Goal: Answer question/provide support: Share knowledge or assist other users

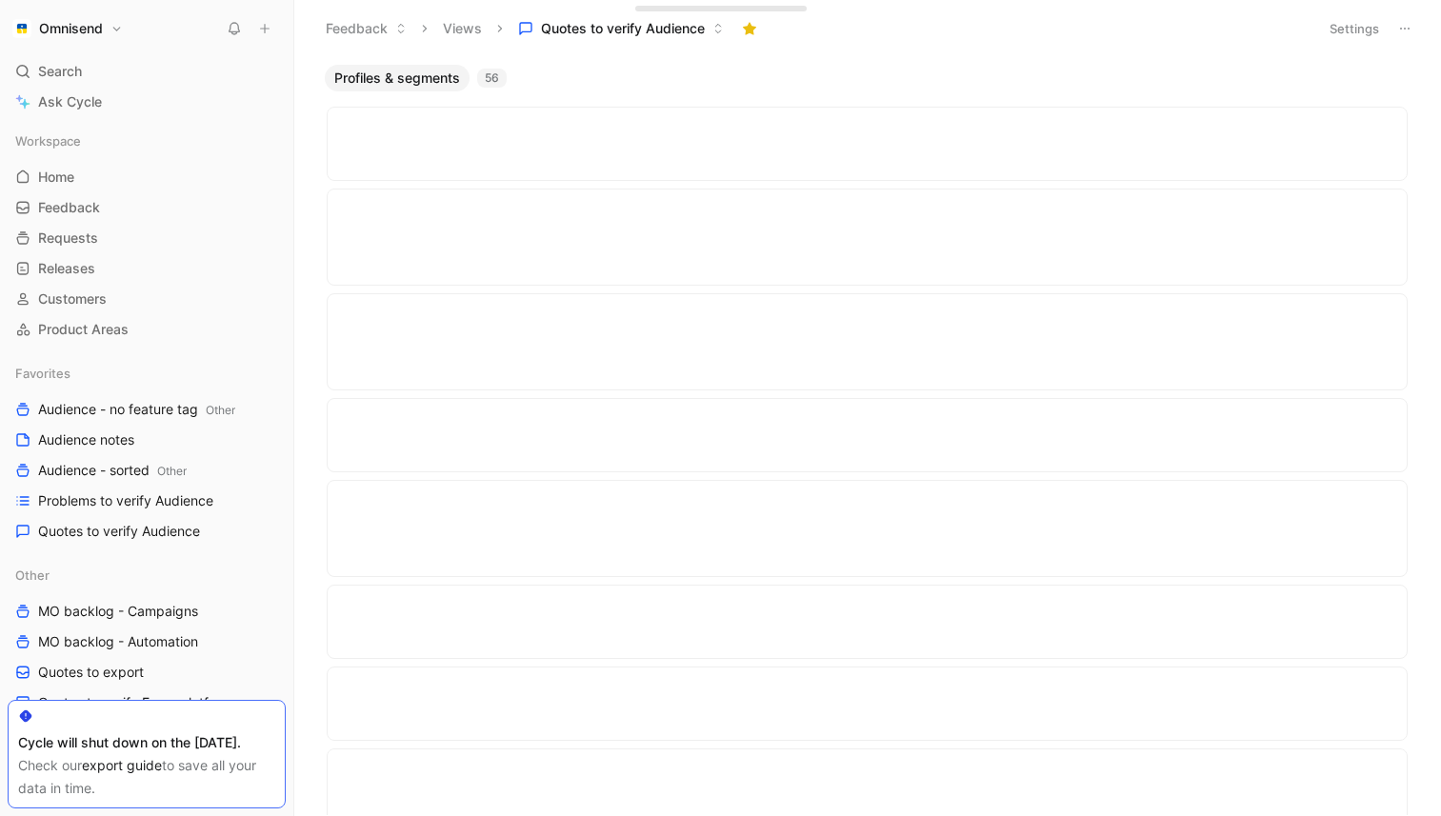
scroll to position [1821, 0]
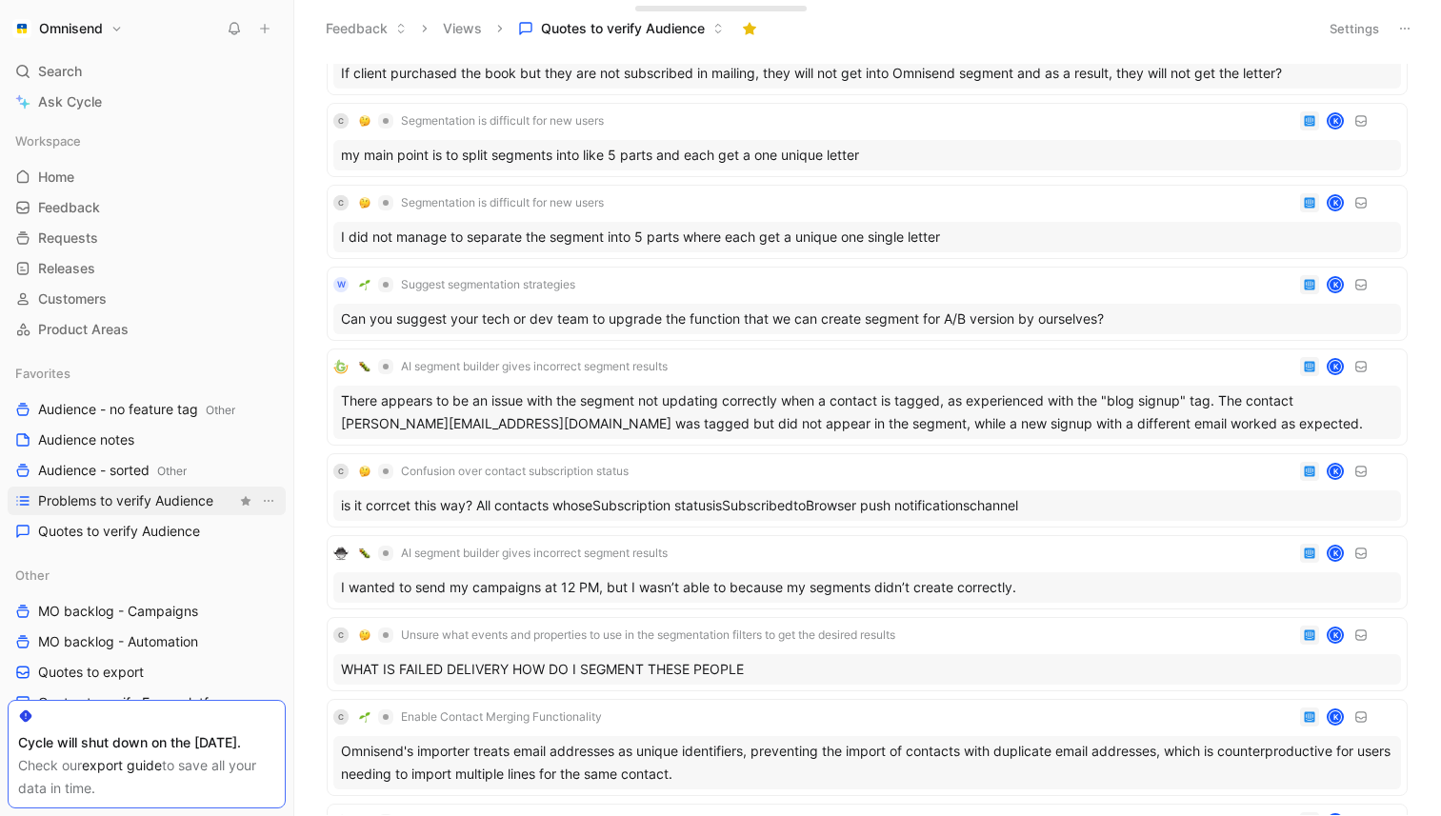
click at [117, 502] on span "Problems to verify Audience" at bounding box center [125, 500] width 175 height 19
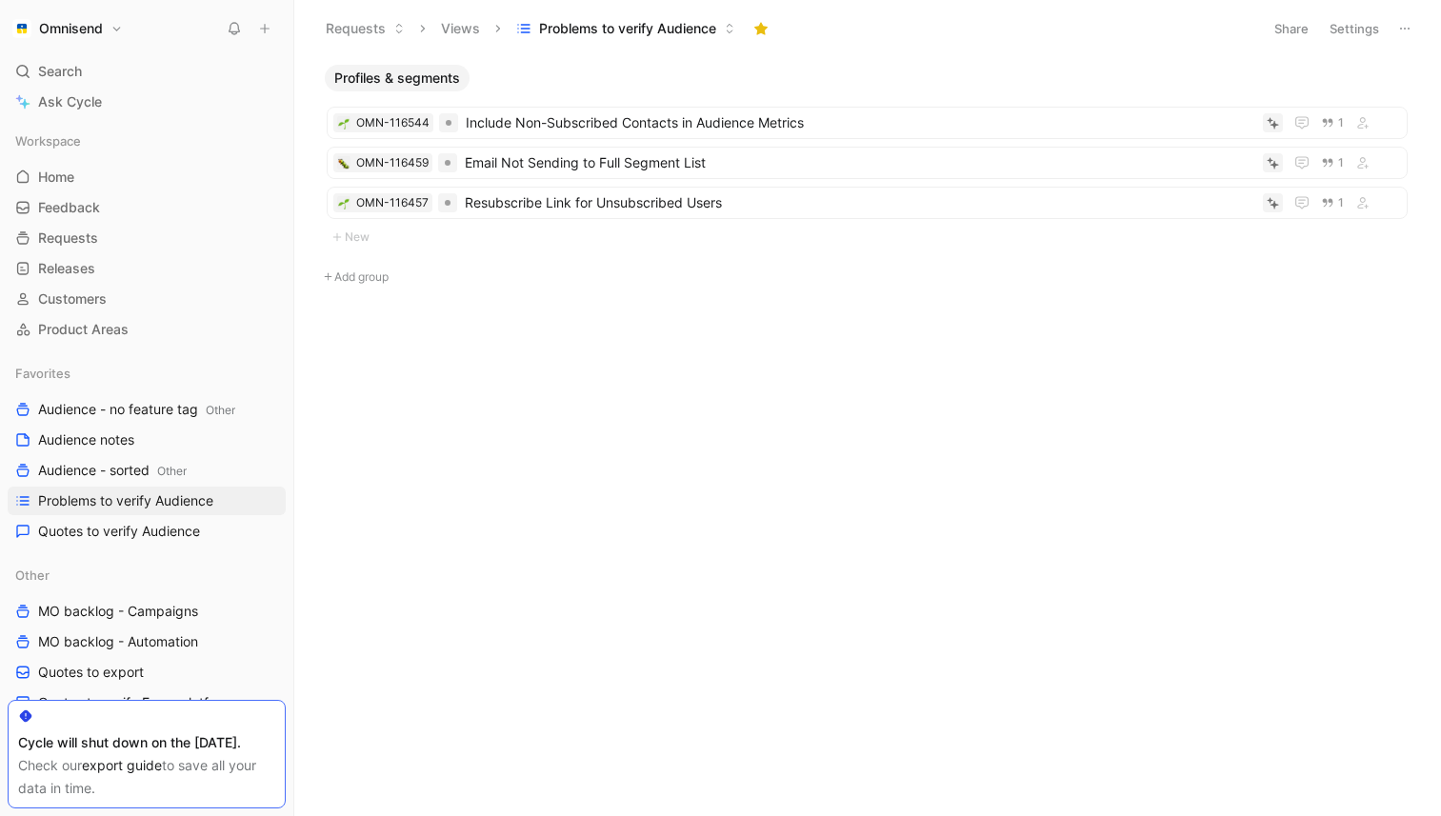
click at [580, 507] on div "Profiles & segments OMN-116544 Include Non-Subscribed Contacts in Audience Metr…" at bounding box center [866, 440] width 1119 height 751
click at [705, 123] on span "Include Non-Subscribed Contacts in Audience Metrics" at bounding box center [861, 122] width 790 height 23
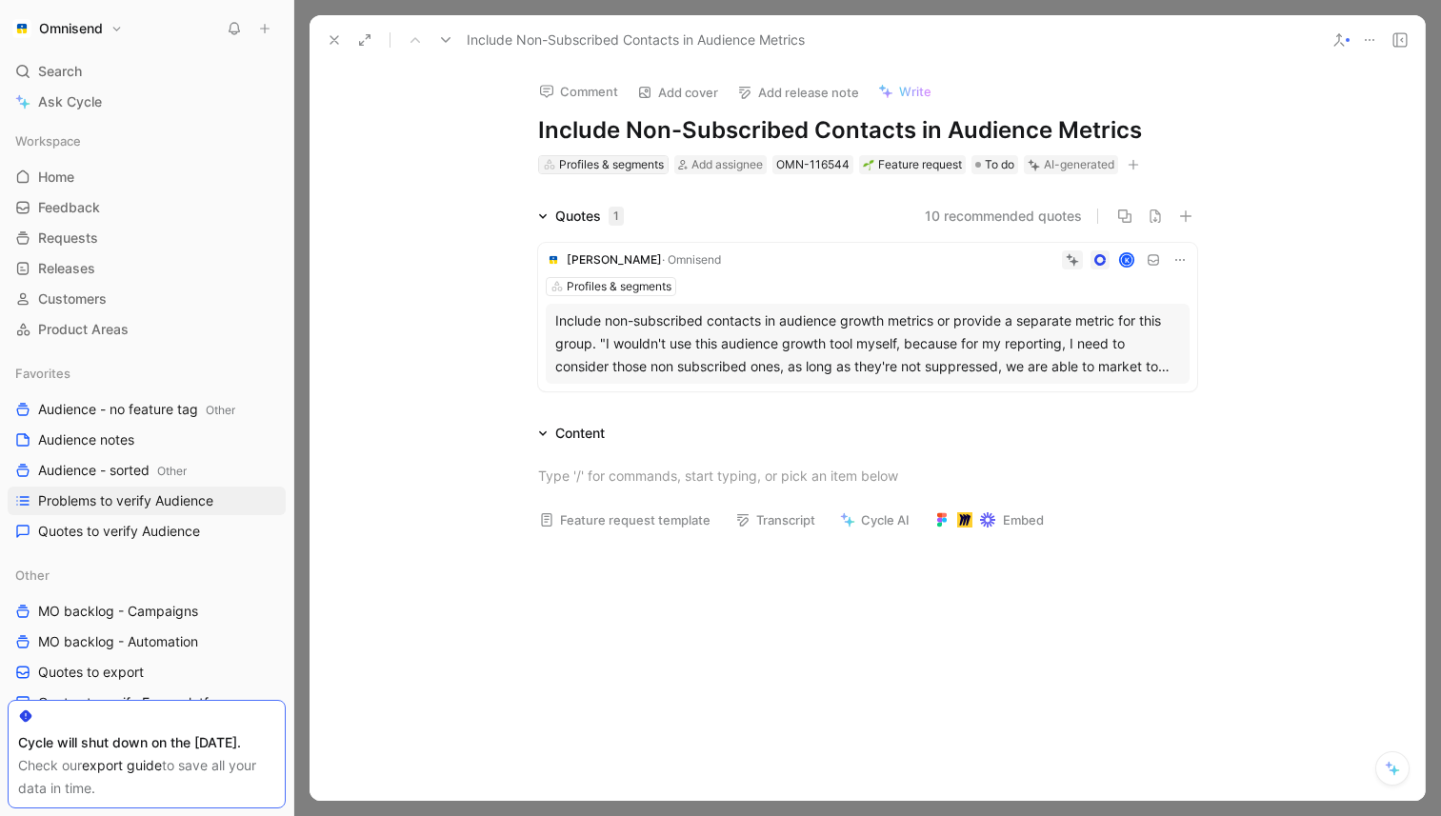
click at [585, 161] on div "Profiles & segments" at bounding box center [611, 164] width 105 height 19
type input "repo"
click at [703, 238] on div "Analytics and repo rts" at bounding box center [652, 236] width 211 height 23
click at [339, 45] on icon at bounding box center [334, 39] width 15 height 15
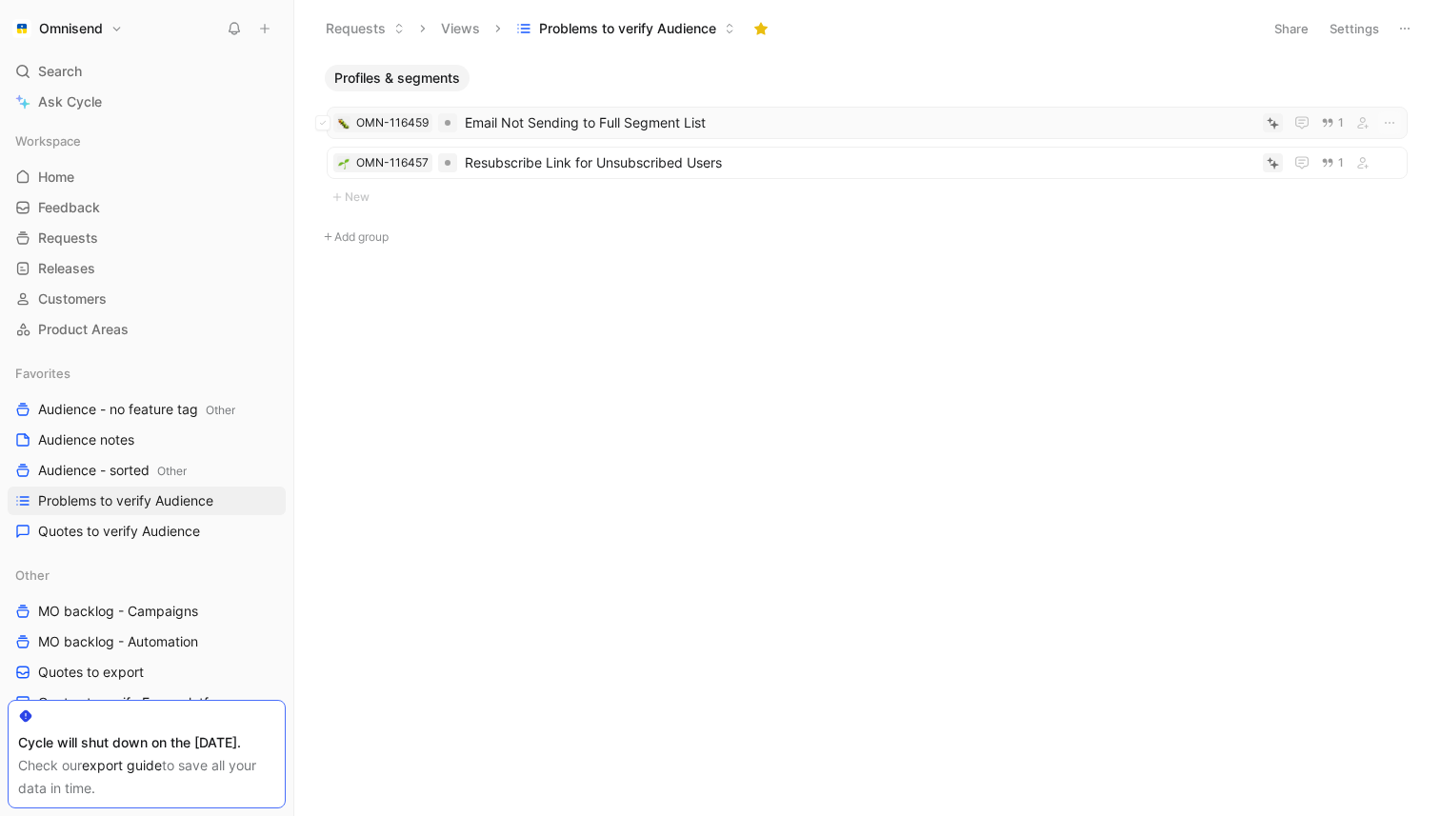
click at [678, 129] on span "Email Not Sending to Full Segment List" at bounding box center [860, 122] width 791 height 23
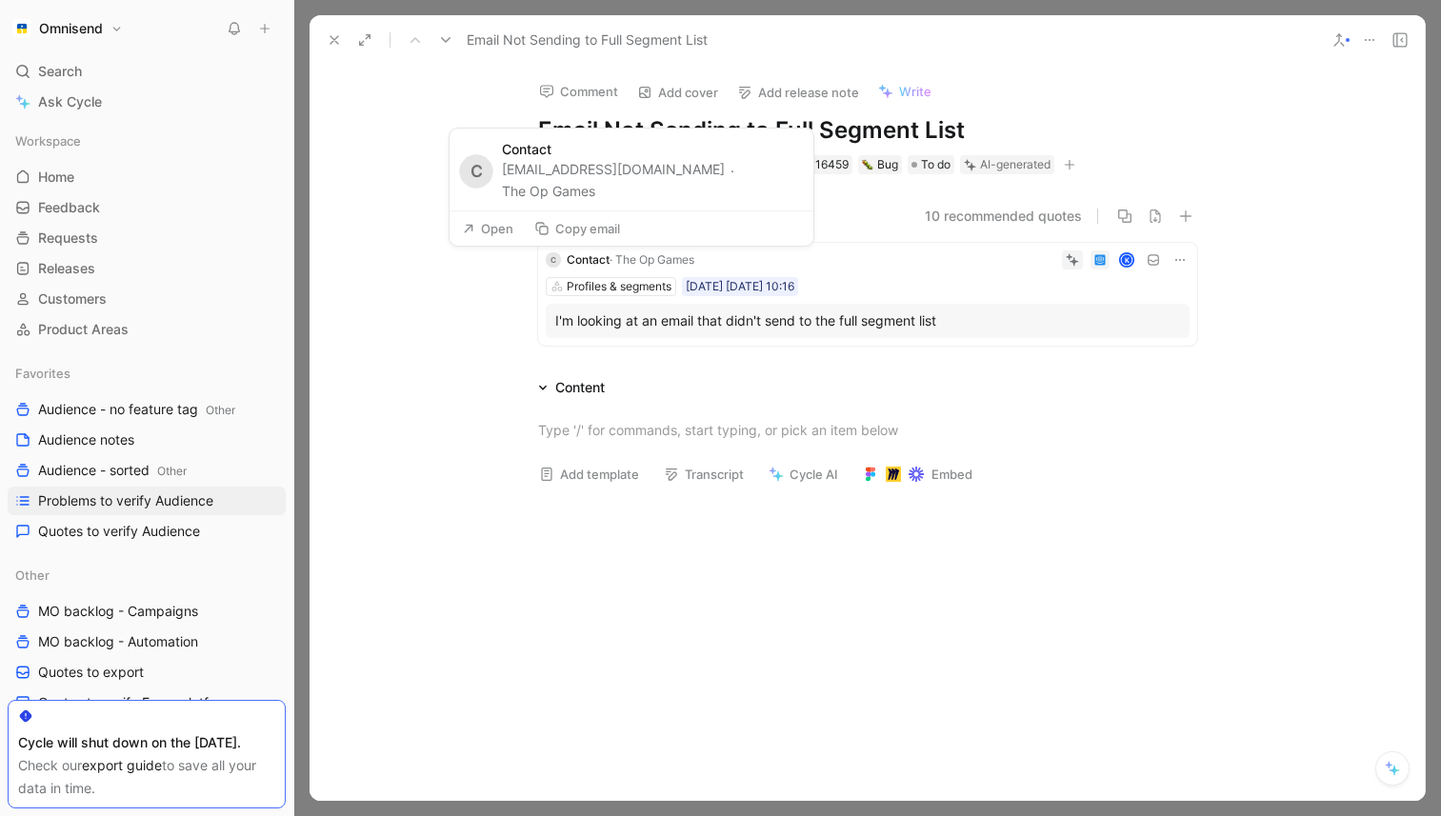
click at [635, 261] on span "· The Op Games" at bounding box center [652, 259] width 85 height 14
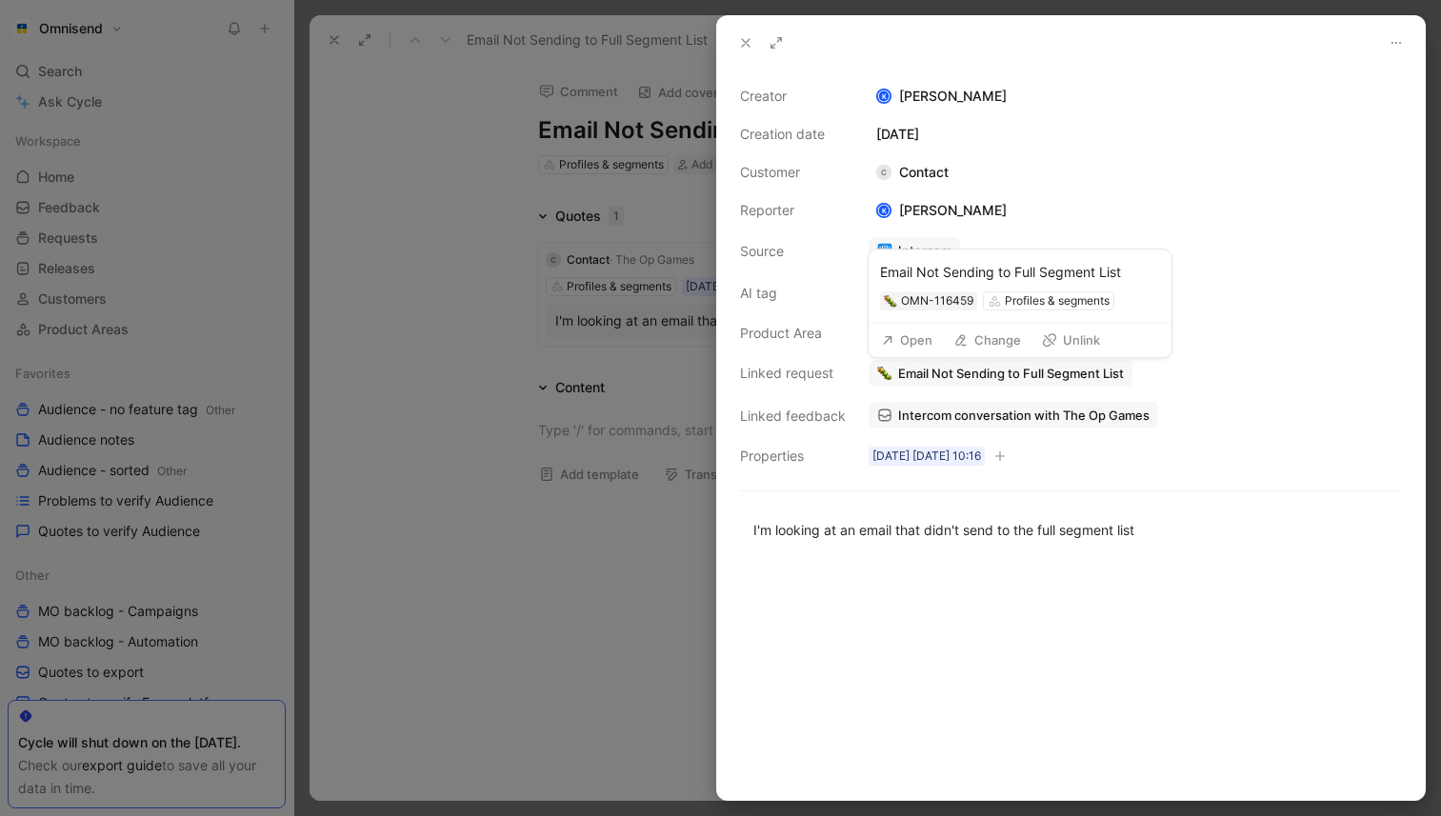
click at [944, 379] on span "Email Not Sending to Full Segment List" at bounding box center [1011, 373] width 226 height 17
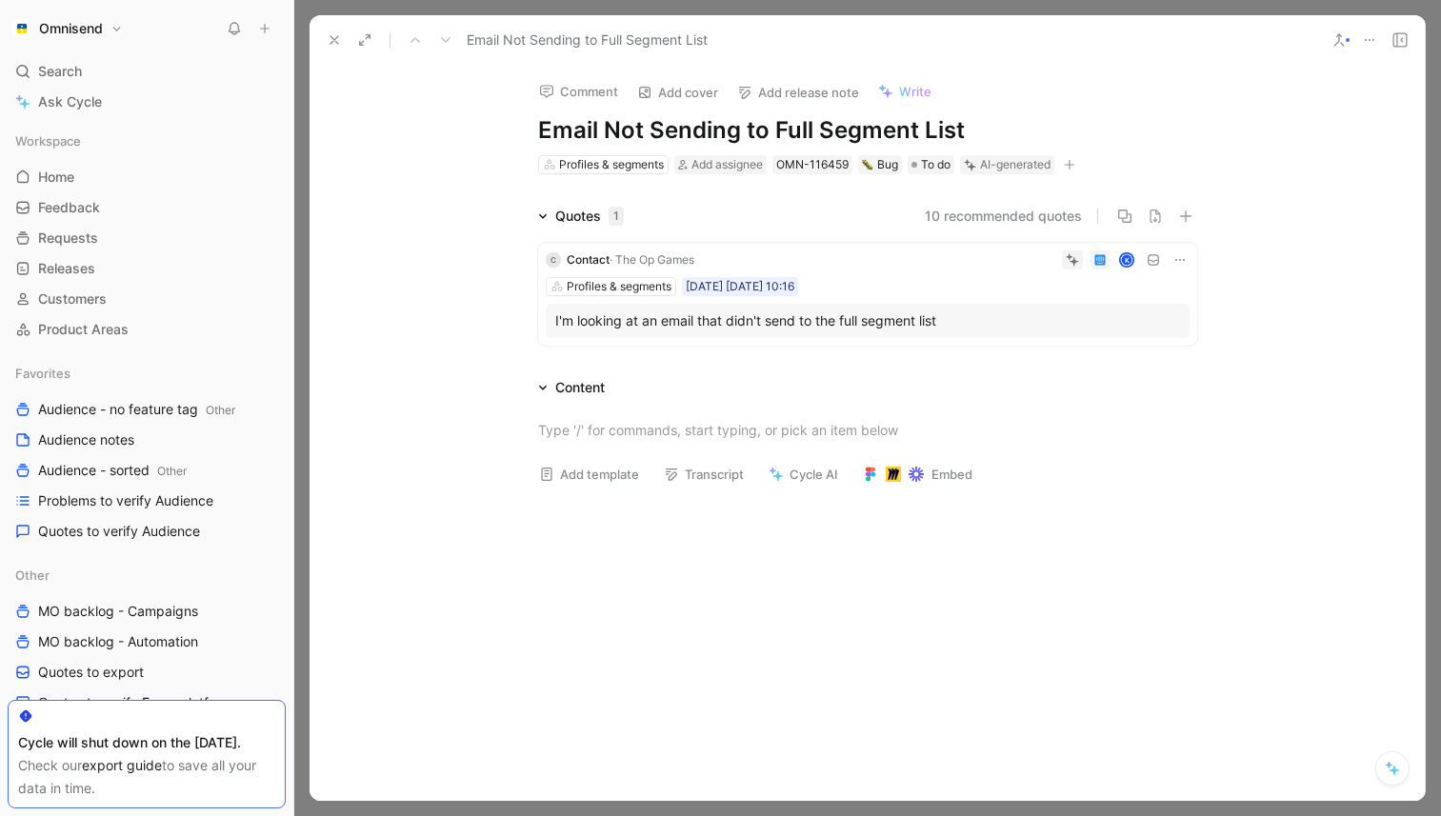
click at [695, 318] on div "I'm looking at an email that didn't send to the full segment list" at bounding box center [867, 321] width 625 height 23
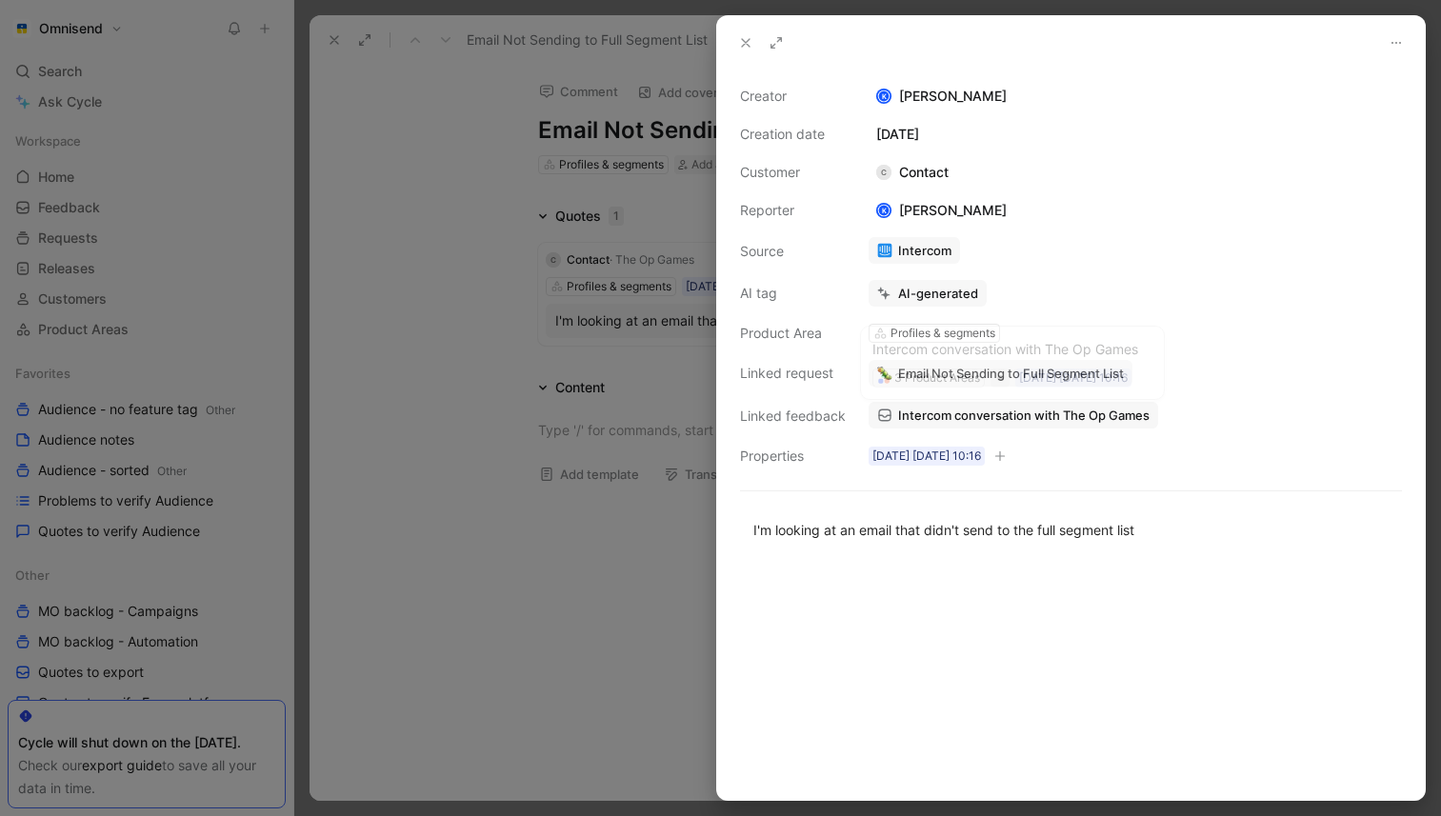
click at [989, 412] on span "Intercom conversation with The Op Games" at bounding box center [1023, 415] width 251 height 17
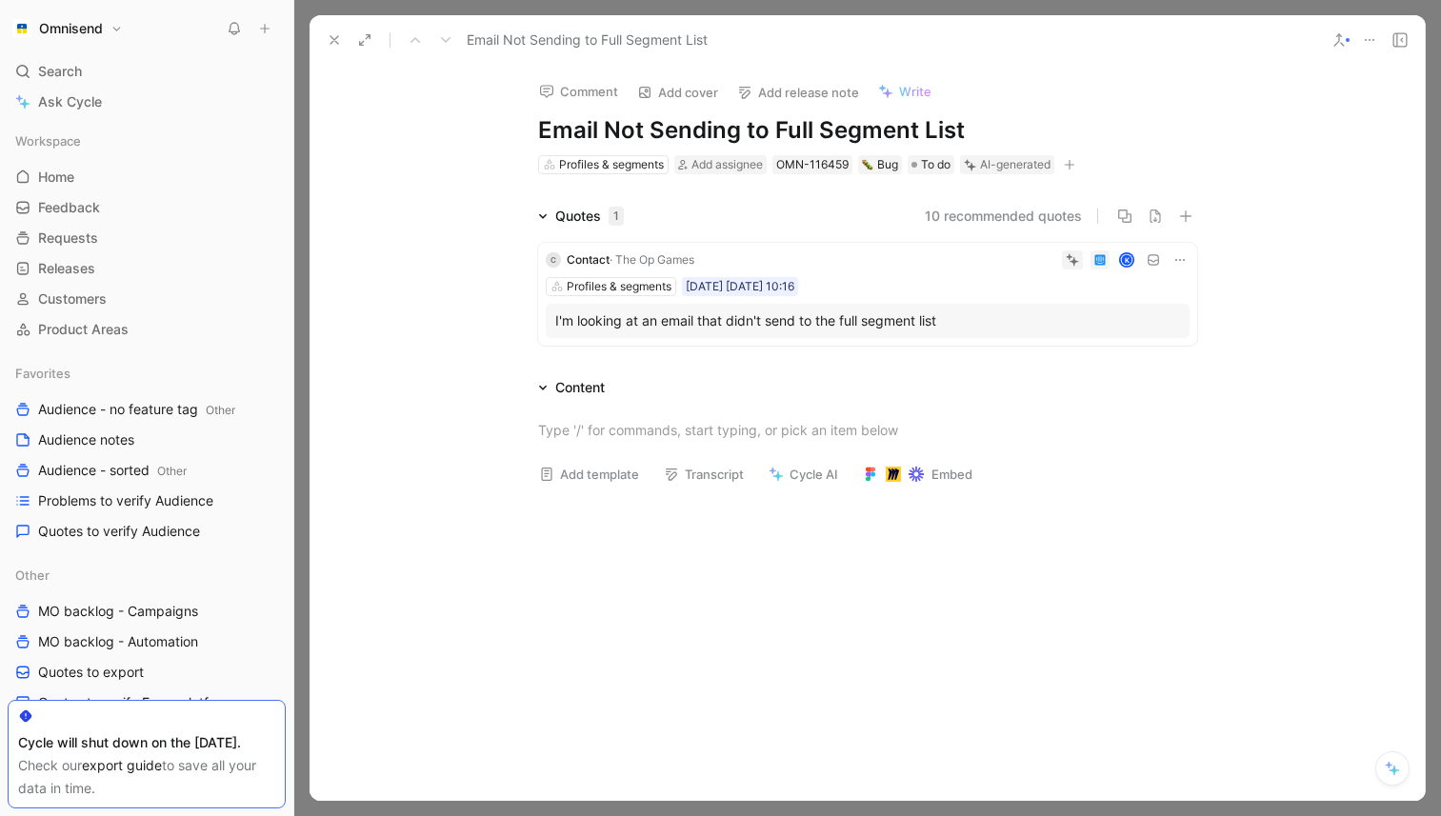
click at [1174, 261] on icon at bounding box center [1179, 259] width 15 height 15
click at [1113, 380] on span "Delete quote" at bounding box center [1121, 380] width 80 height 16
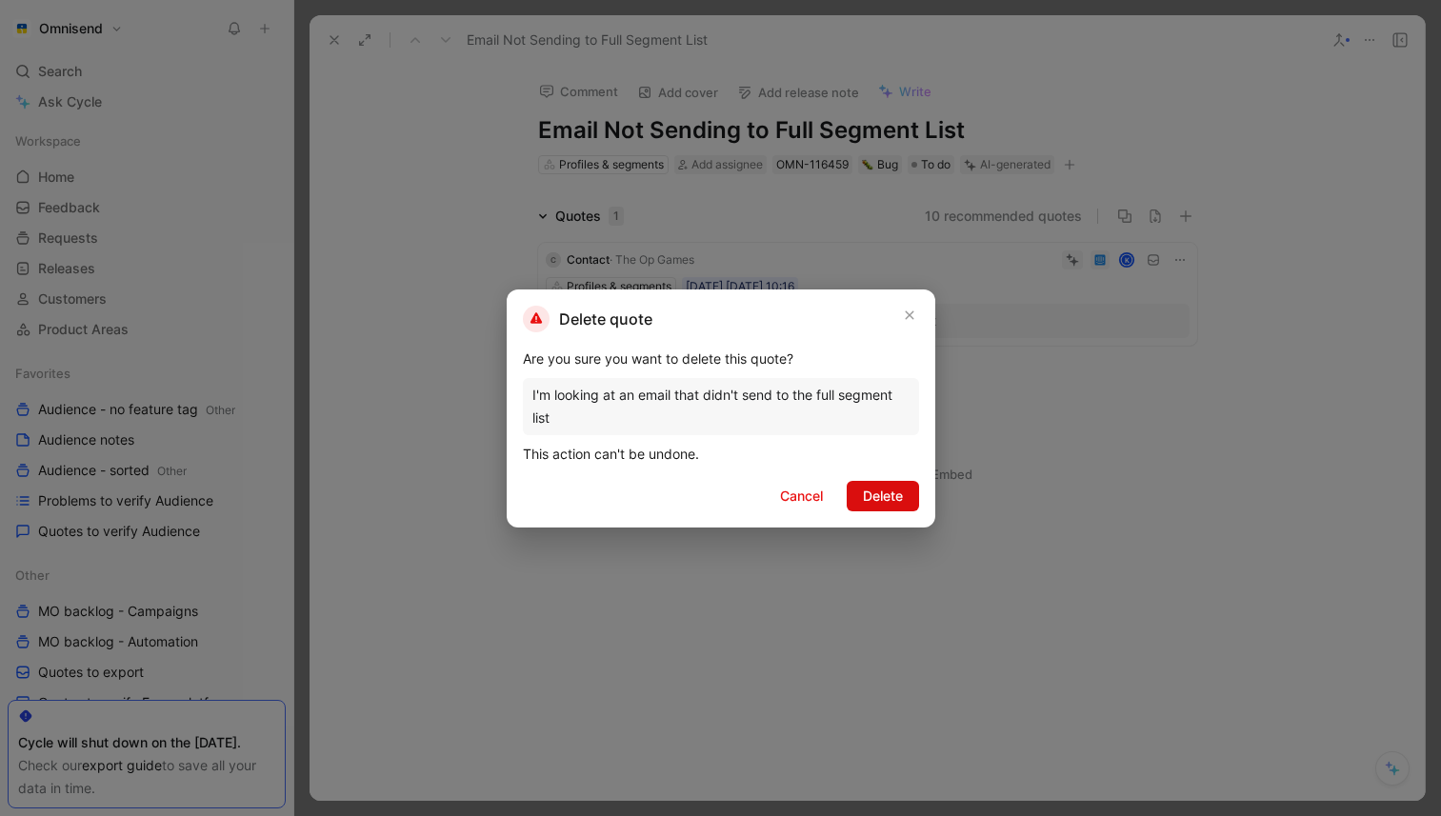
click at [905, 496] on button "Delete" at bounding box center [883, 496] width 72 height 30
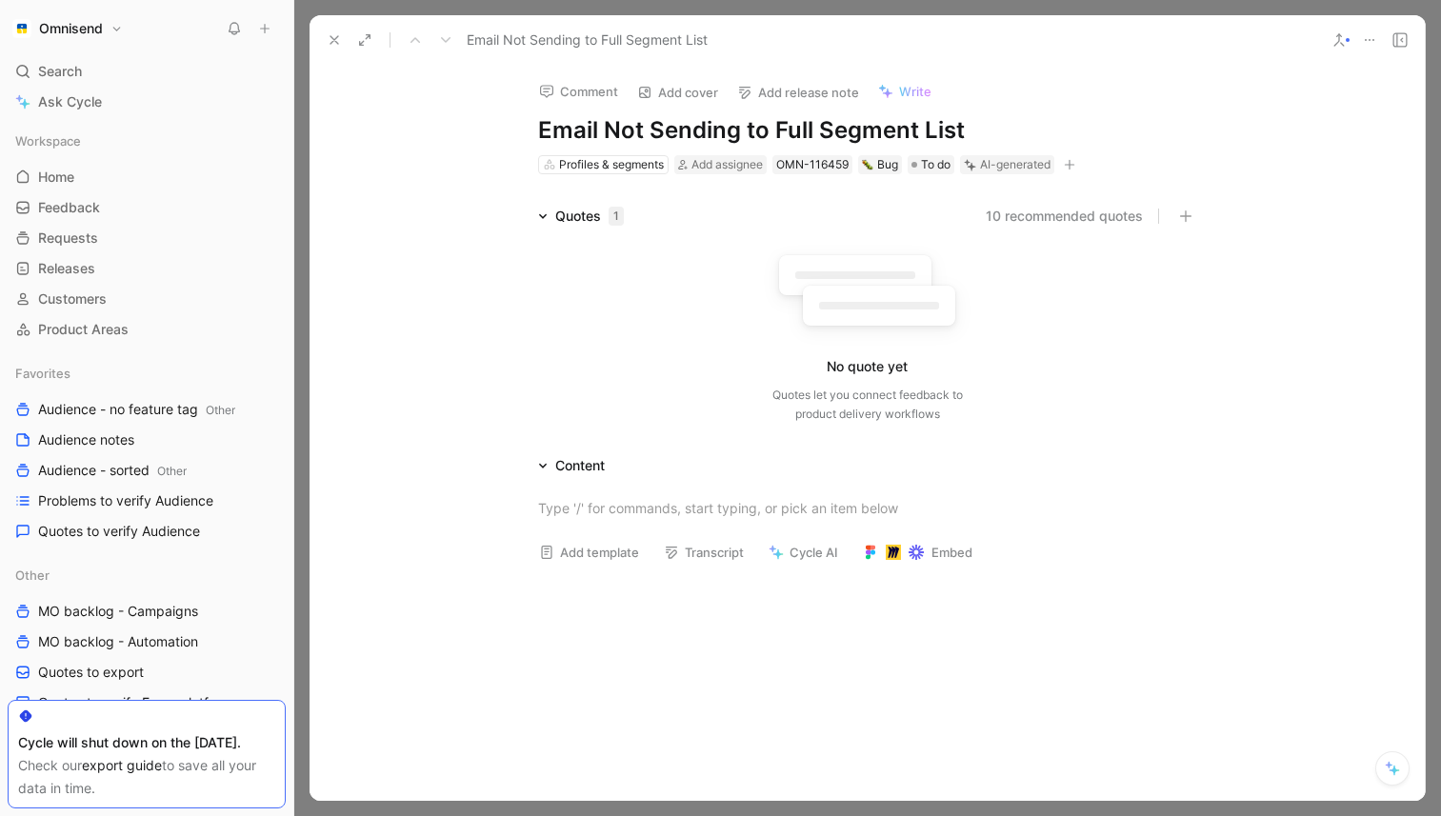
click at [1365, 27] on button at bounding box center [1369, 40] width 27 height 27
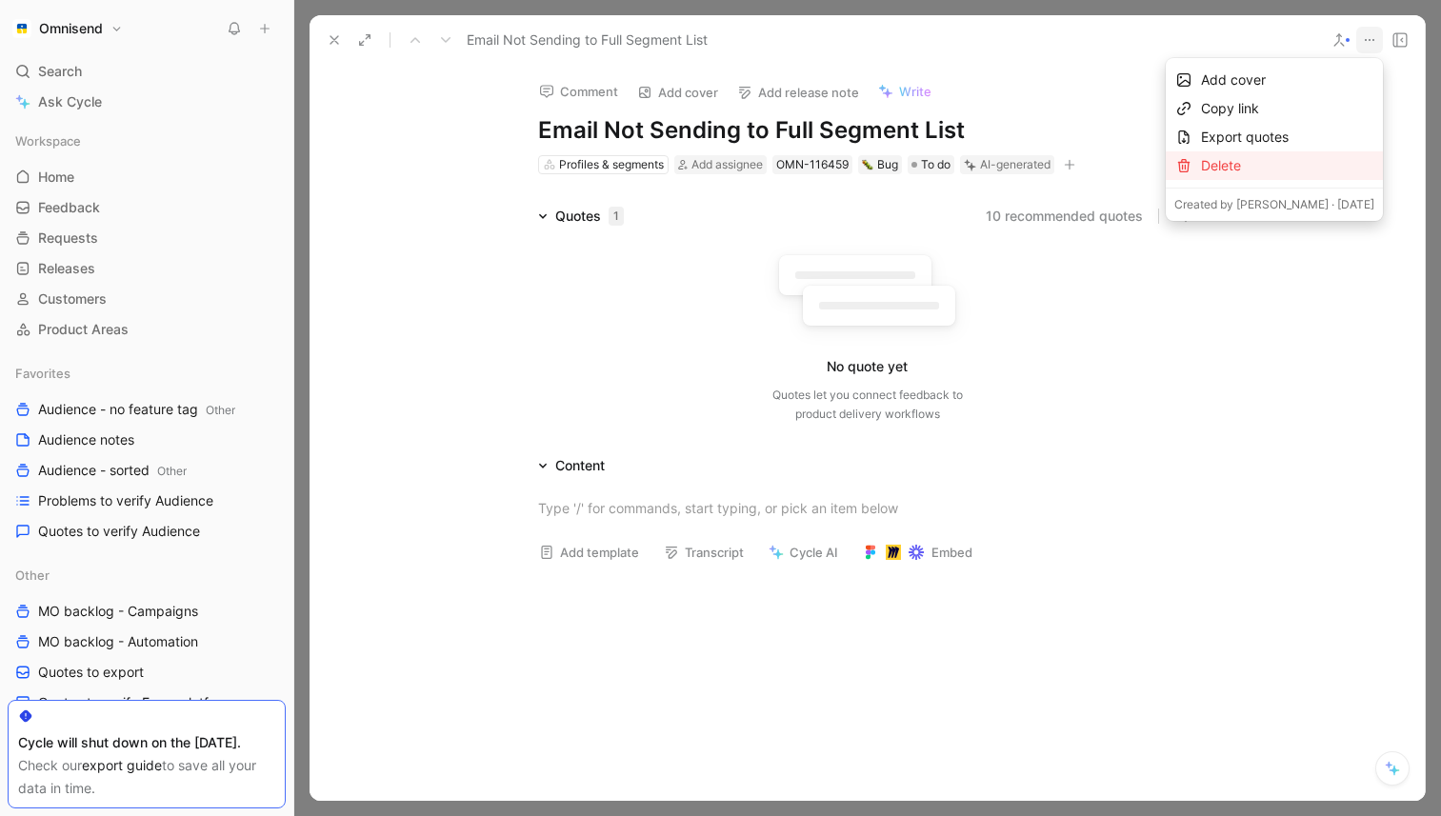
click at [1283, 155] on div "Delete" at bounding box center [1287, 165] width 173 height 23
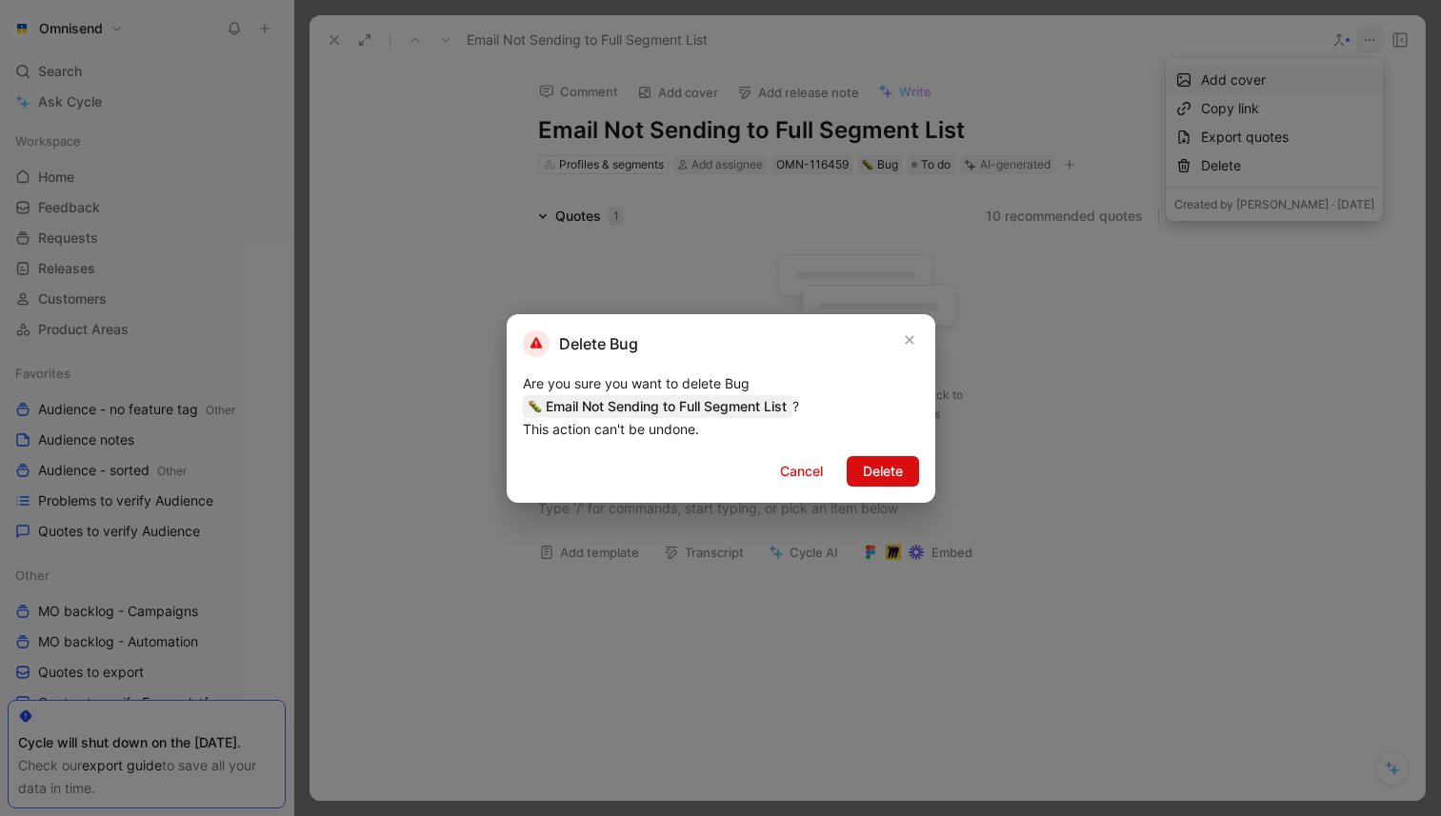
click at [877, 473] on span "Delete" at bounding box center [883, 471] width 40 height 23
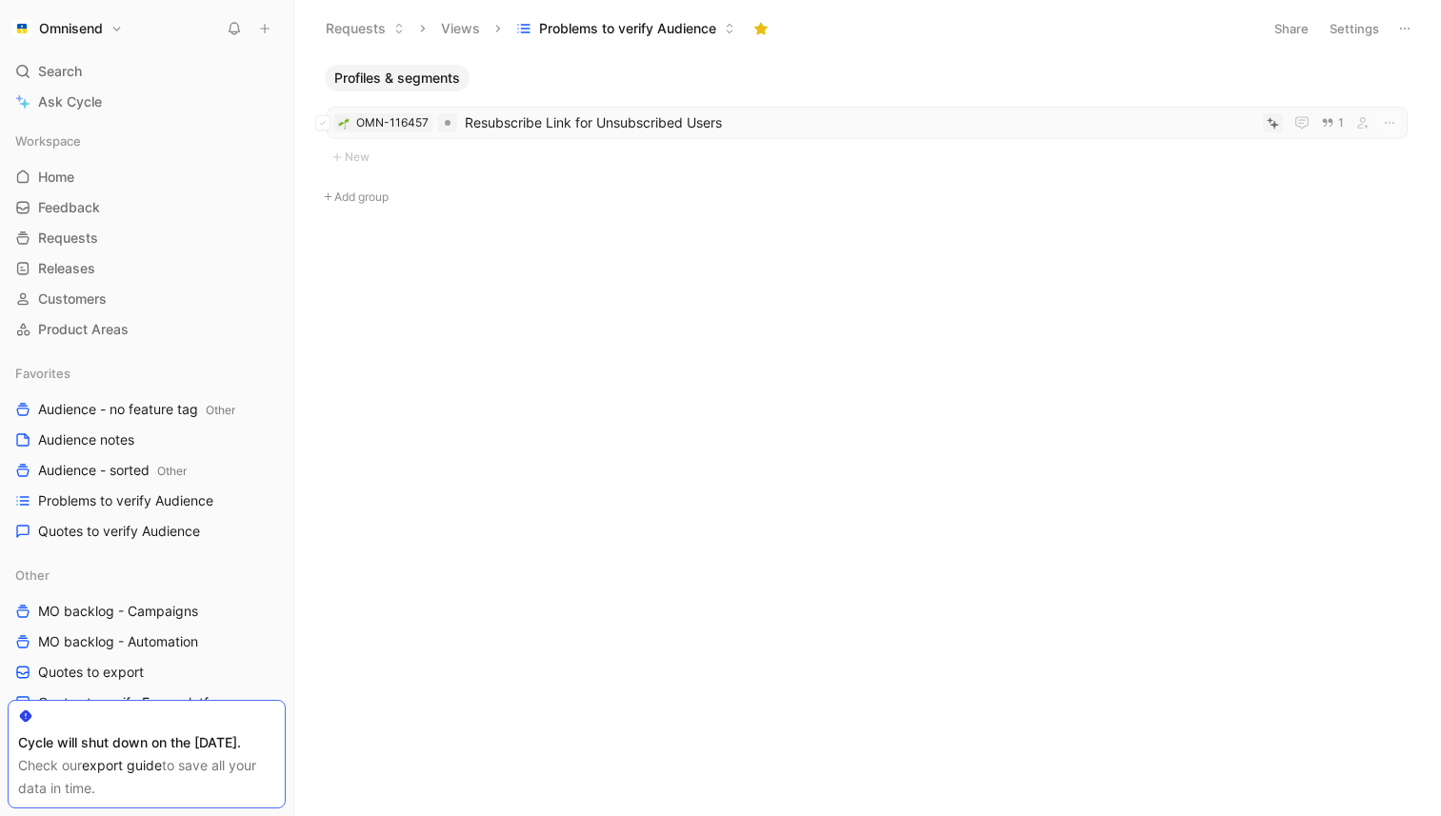
click at [693, 117] on span "Resubscribe Link for Unsubscribed Users" at bounding box center [860, 122] width 791 height 23
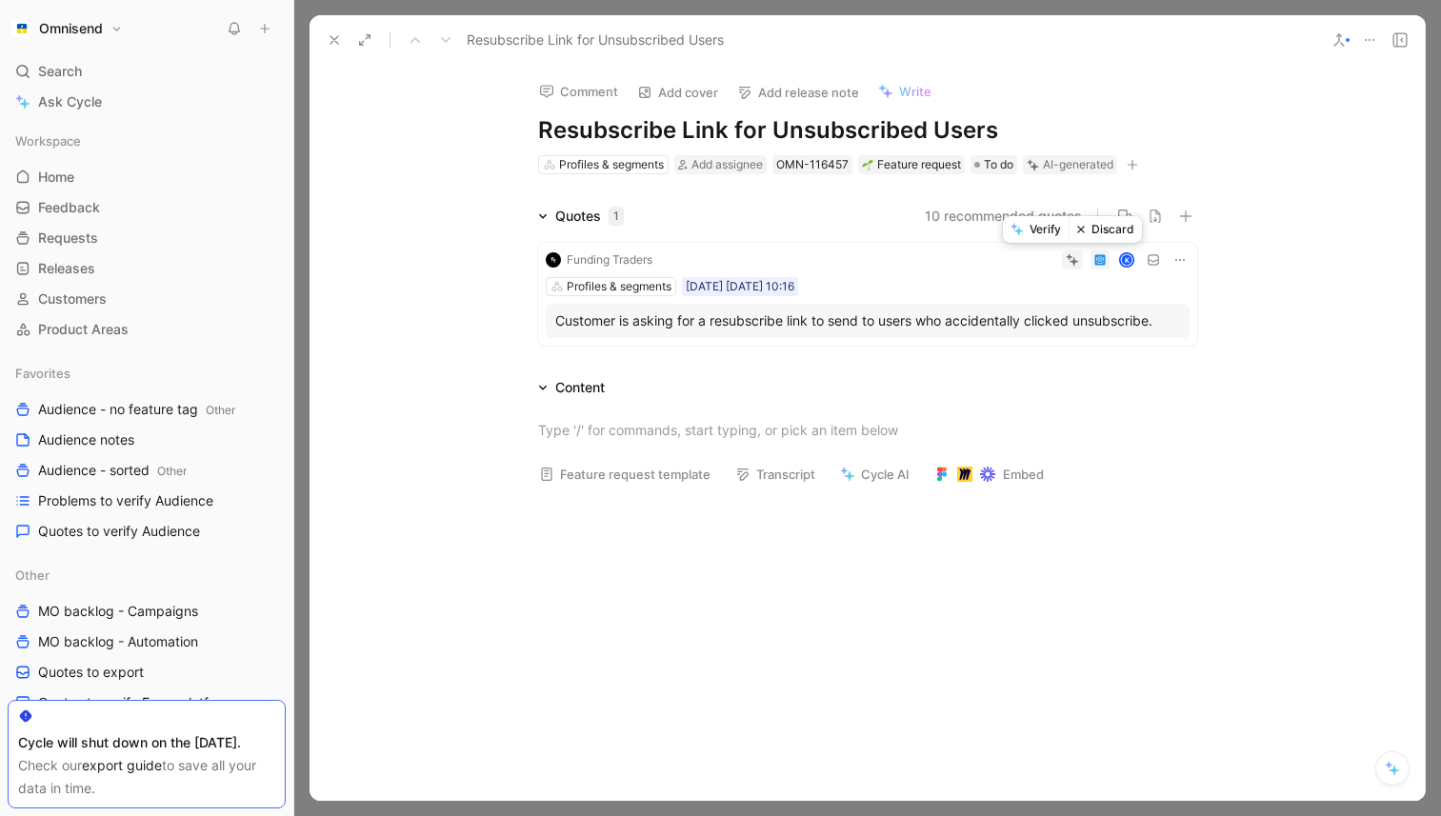
click at [1044, 231] on button "Verify" at bounding box center [1036, 229] width 66 height 27
click at [334, 39] on use at bounding box center [334, 40] width 8 height 8
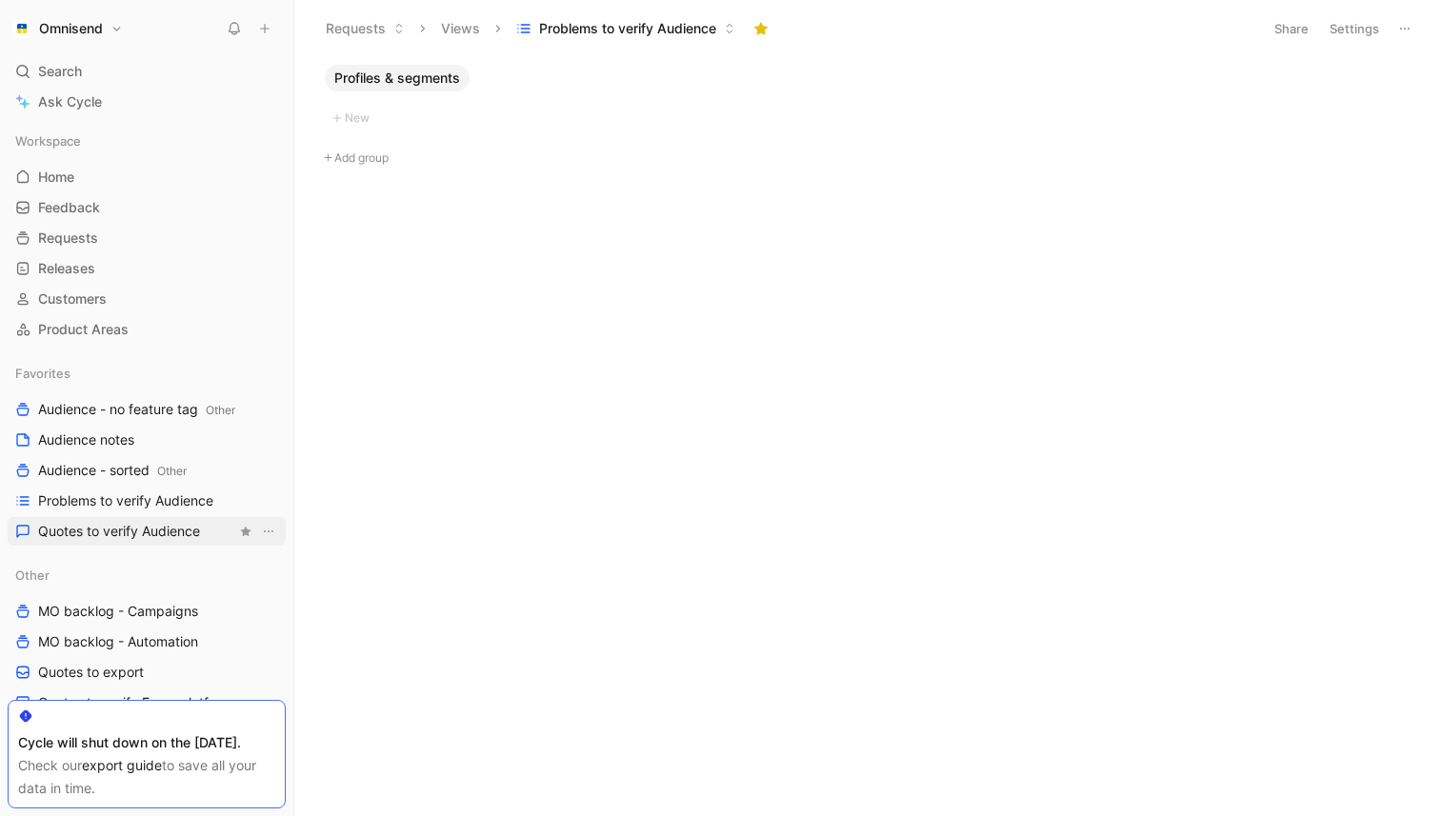
click at [144, 524] on span "Quotes to verify Audience" at bounding box center [119, 531] width 162 height 19
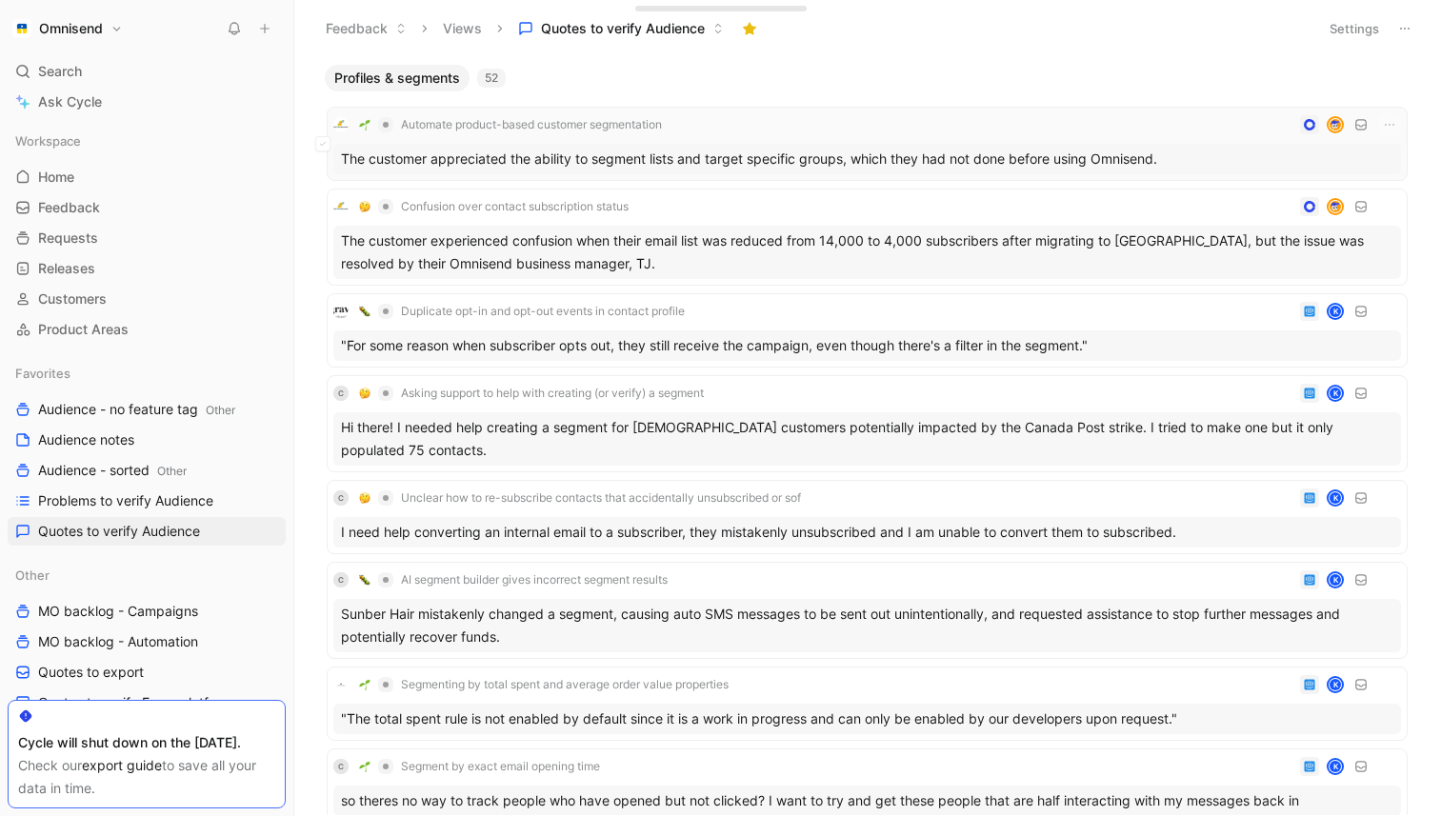
click at [670, 147] on div "The customer appreciated the ability to segment lists and target specific group…" at bounding box center [867, 159] width 1068 height 30
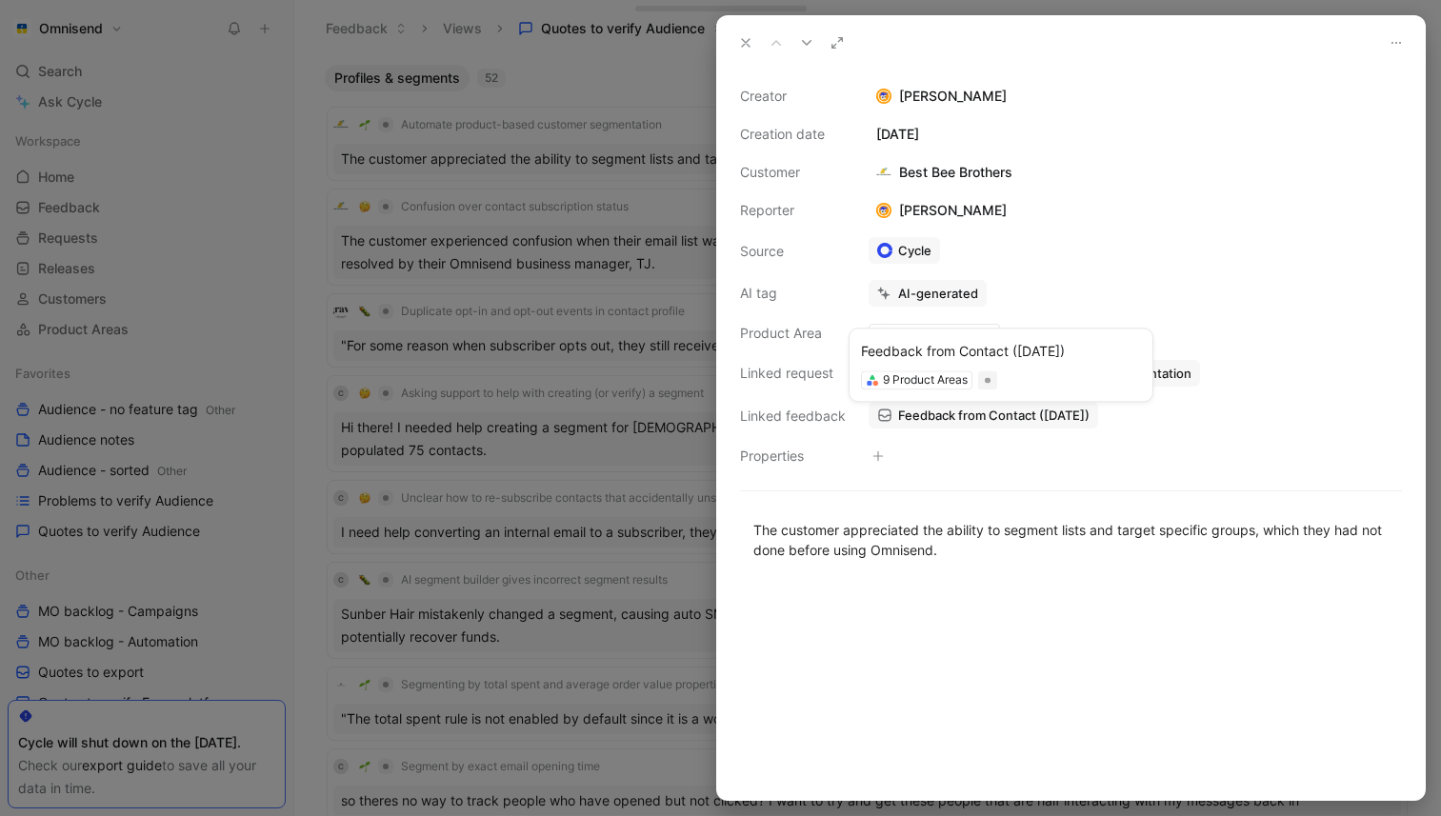
click at [1047, 418] on span "Feedback from Contact ([DATE])" at bounding box center [993, 415] width 191 height 17
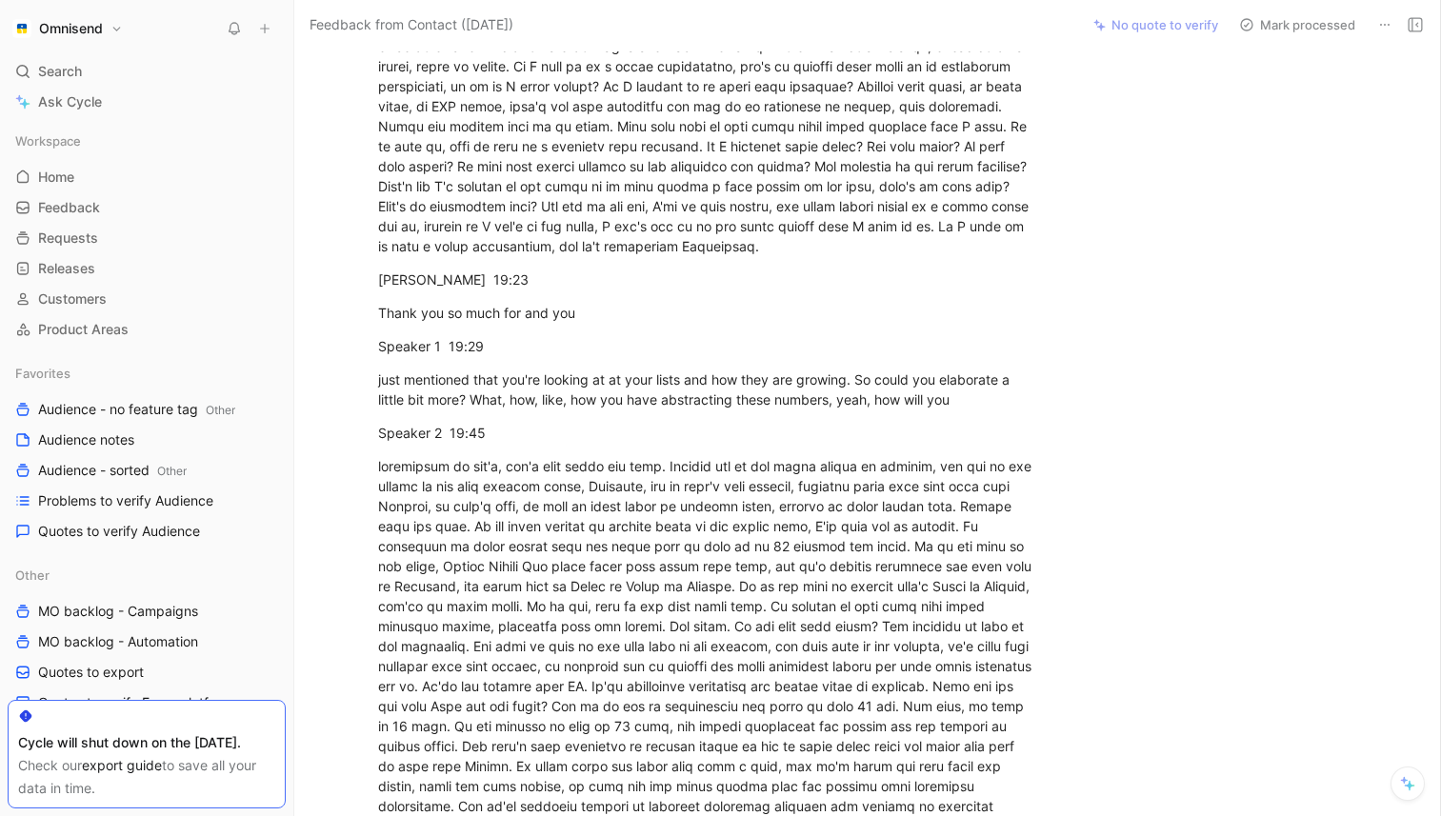
scroll to position [3910, 0]
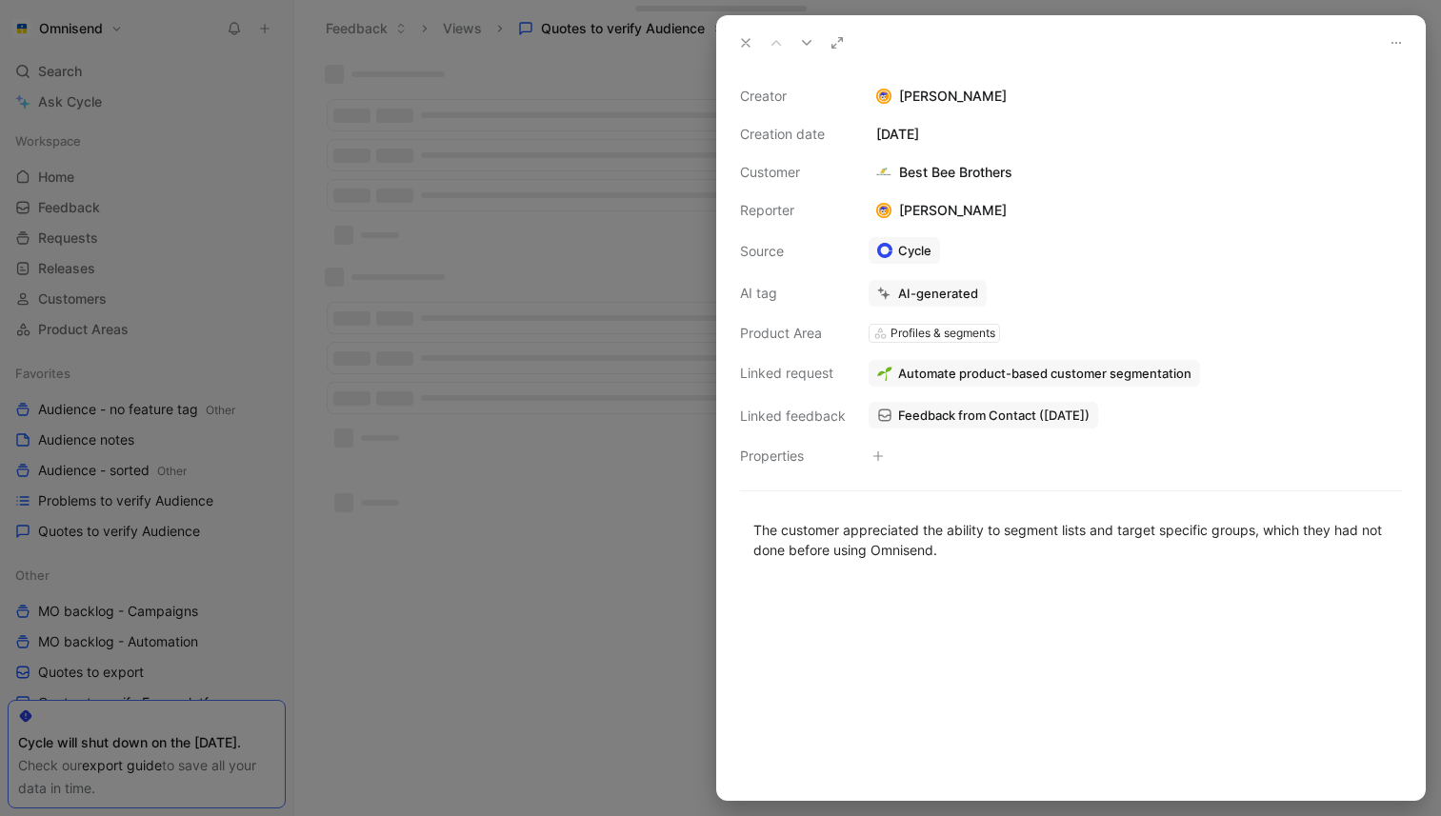
click at [645, 526] on div at bounding box center [720, 408] width 1441 height 816
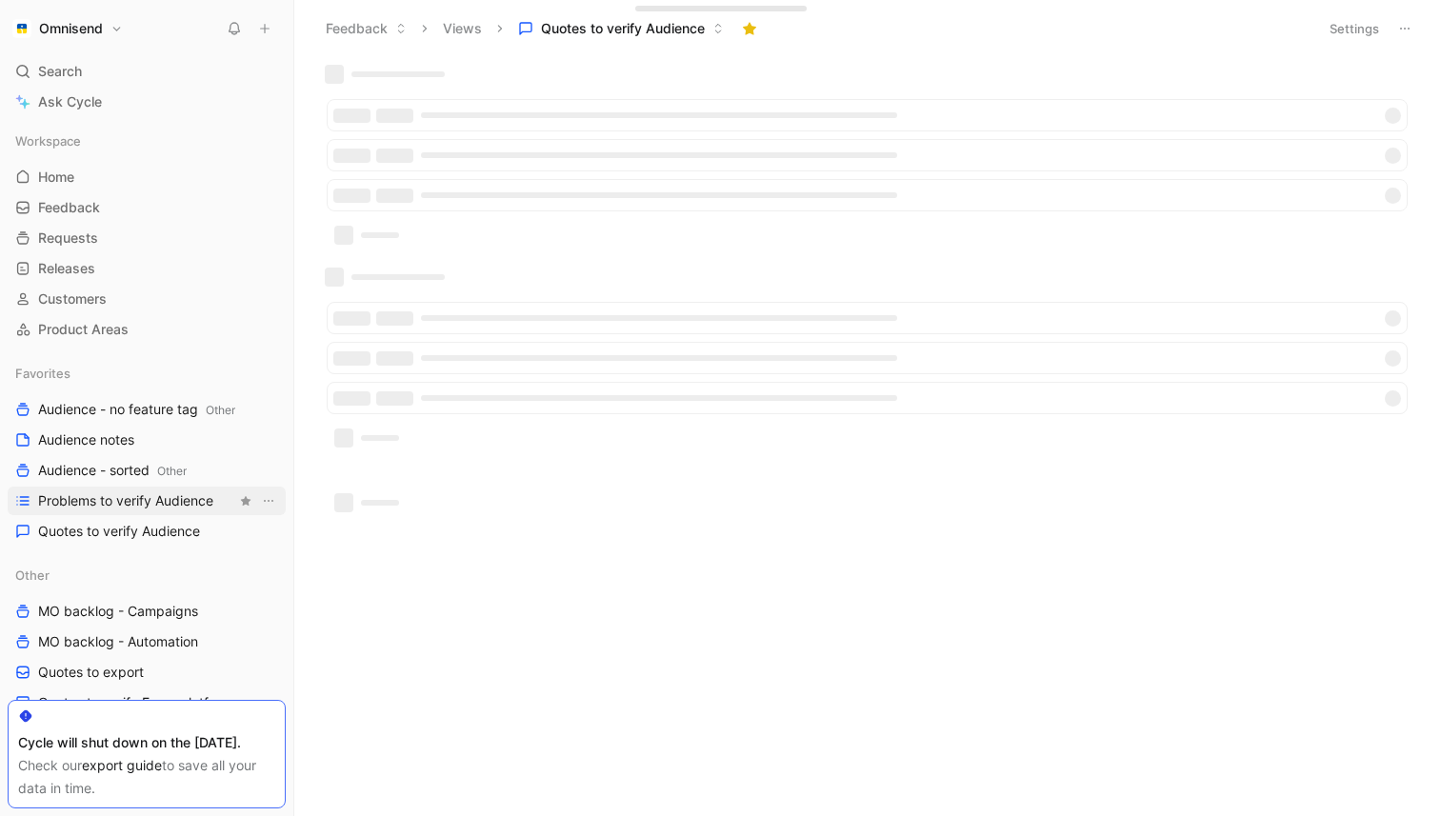
click at [175, 509] on span "Problems to verify Audience" at bounding box center [125, 500] width 175 height 19
click at [169, 522] on span "Quotes to verify Audience" at bounding box center [119, 531] width 162 height 19
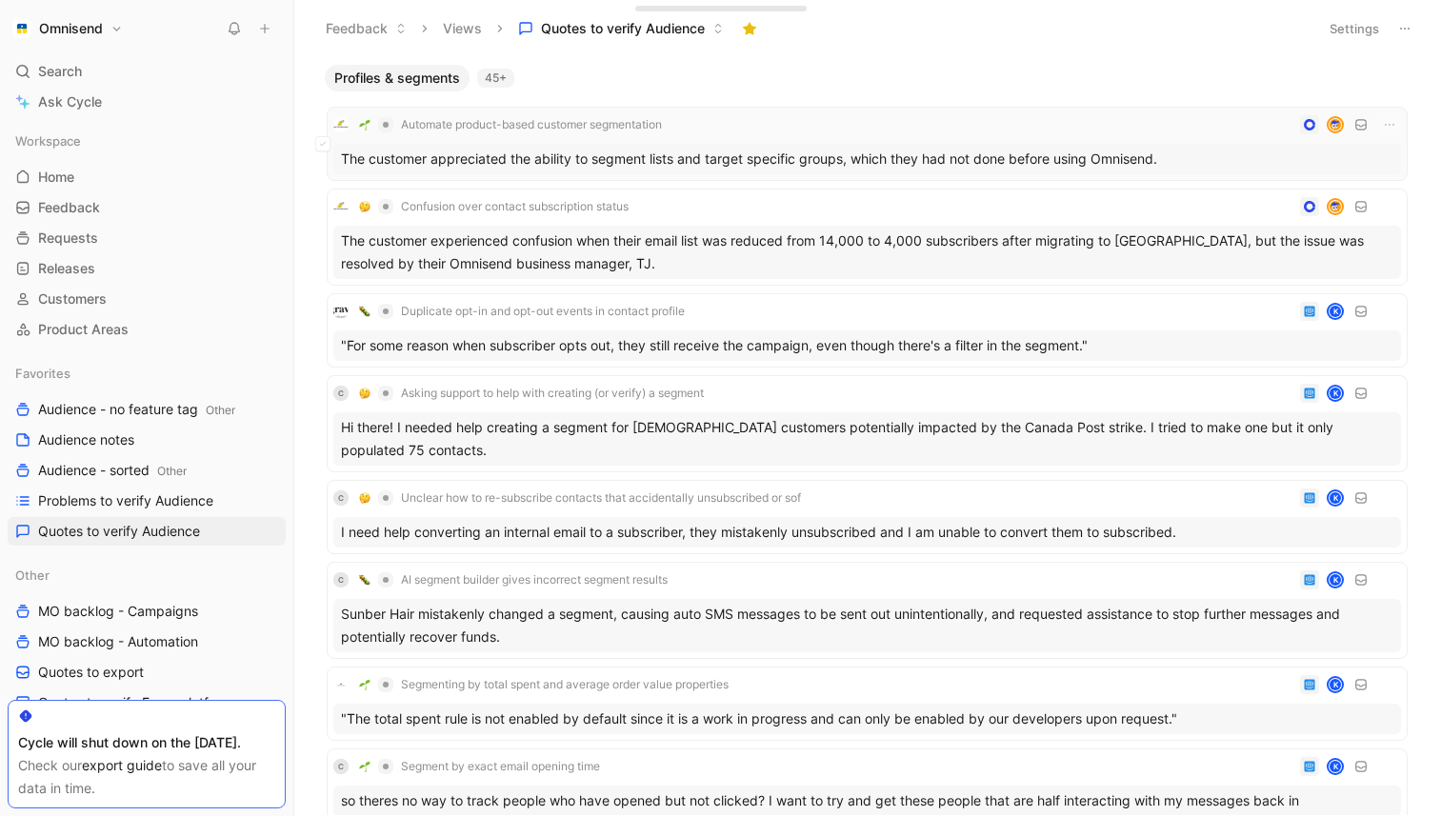
click at [719, 154] on div "The customer appreciated the ability to segment lists and target specific group…" at bounding box center [867, 159] width 1068 height 30
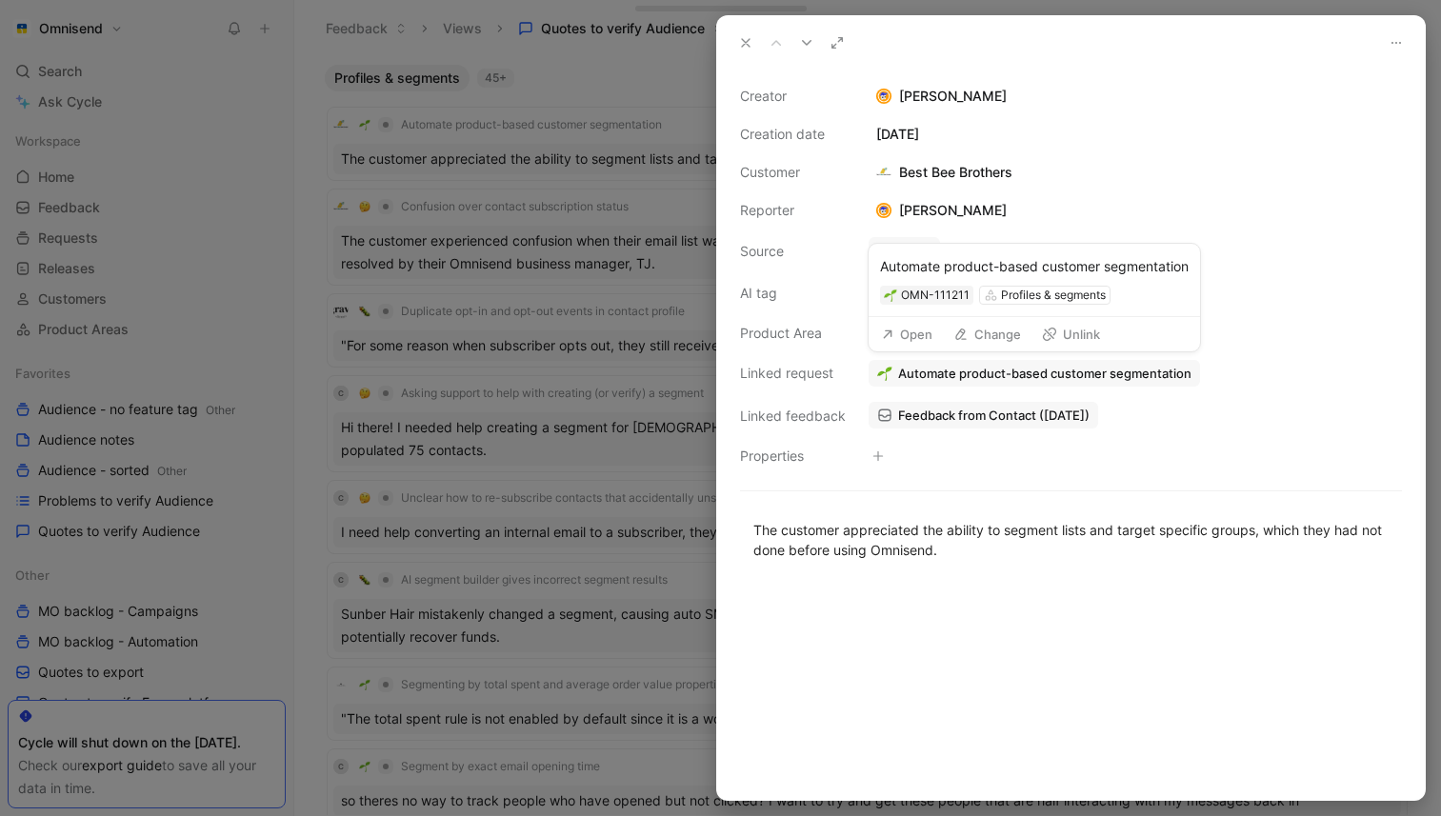
click at [925, 329] on button "Open" at bounding box center [906, 334] width 69 height 27
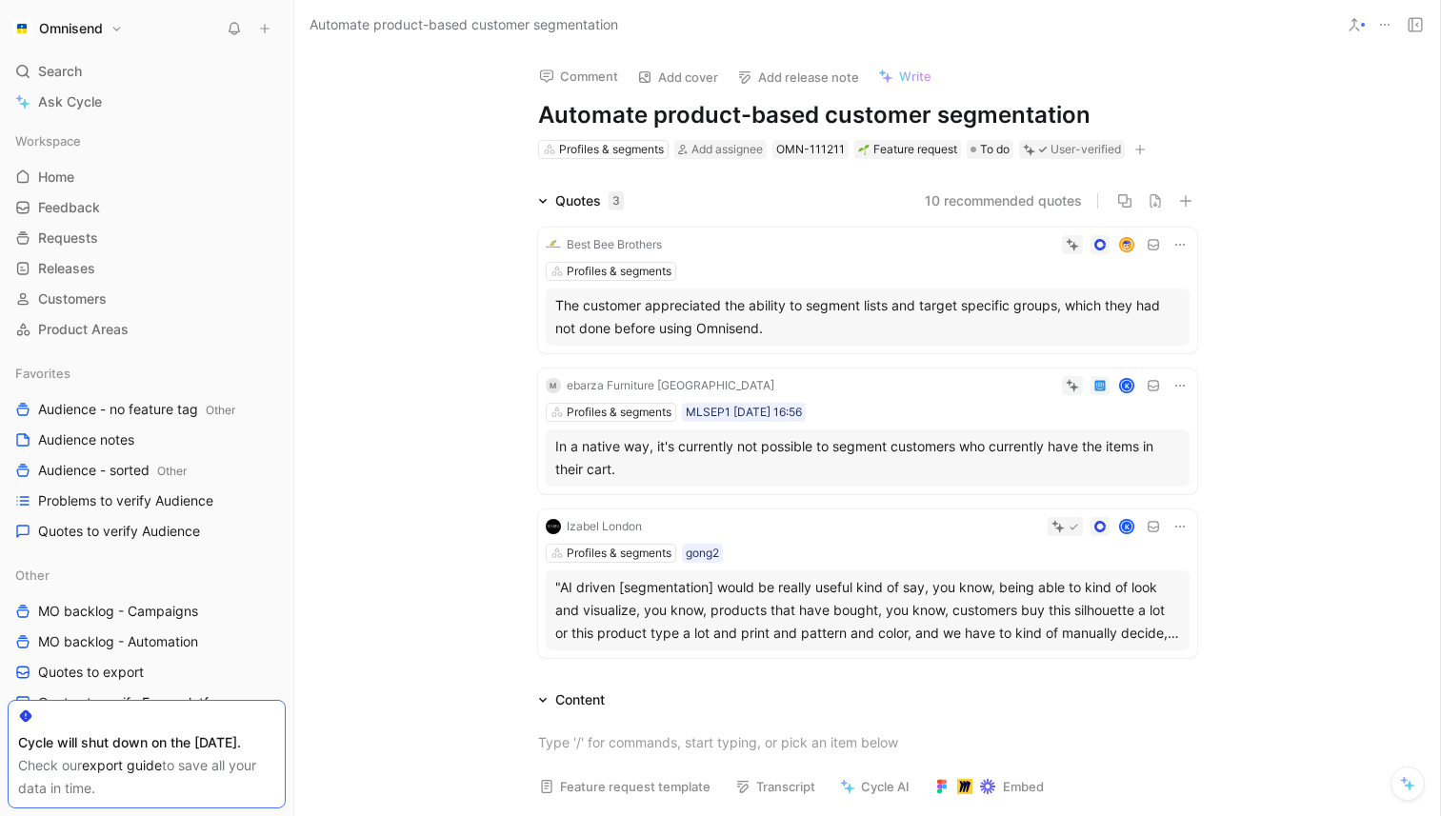
click at [1183, 249] on icon at bounding box center [1179, 244] width 15 height 15
click at [1121, 373] on div "Delete quote" at bounding box center [1131, 365] width 100 height 23
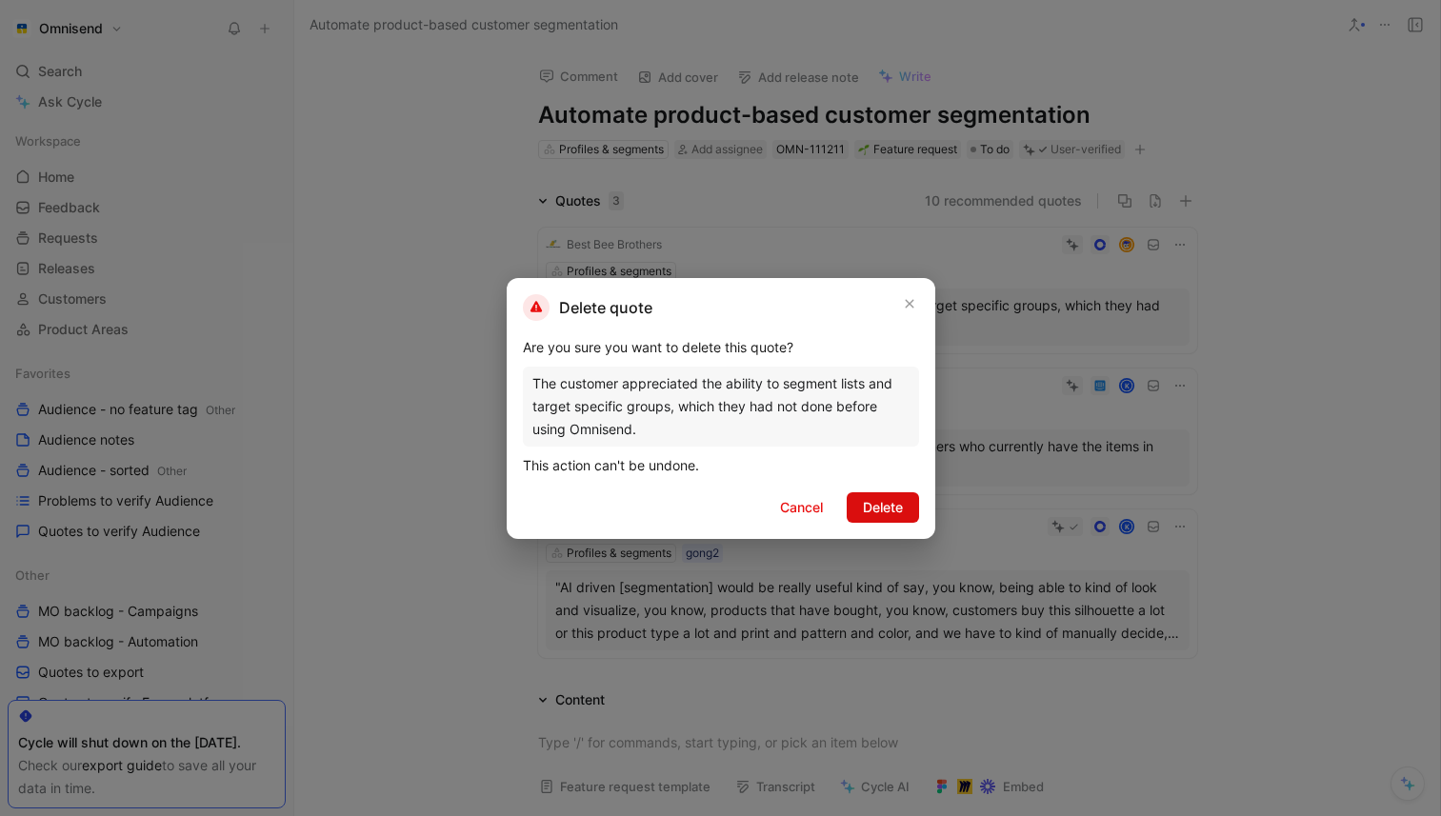
click at [901, 512] on span "Delete" at bounding box center [883, 507] width 40 height 23
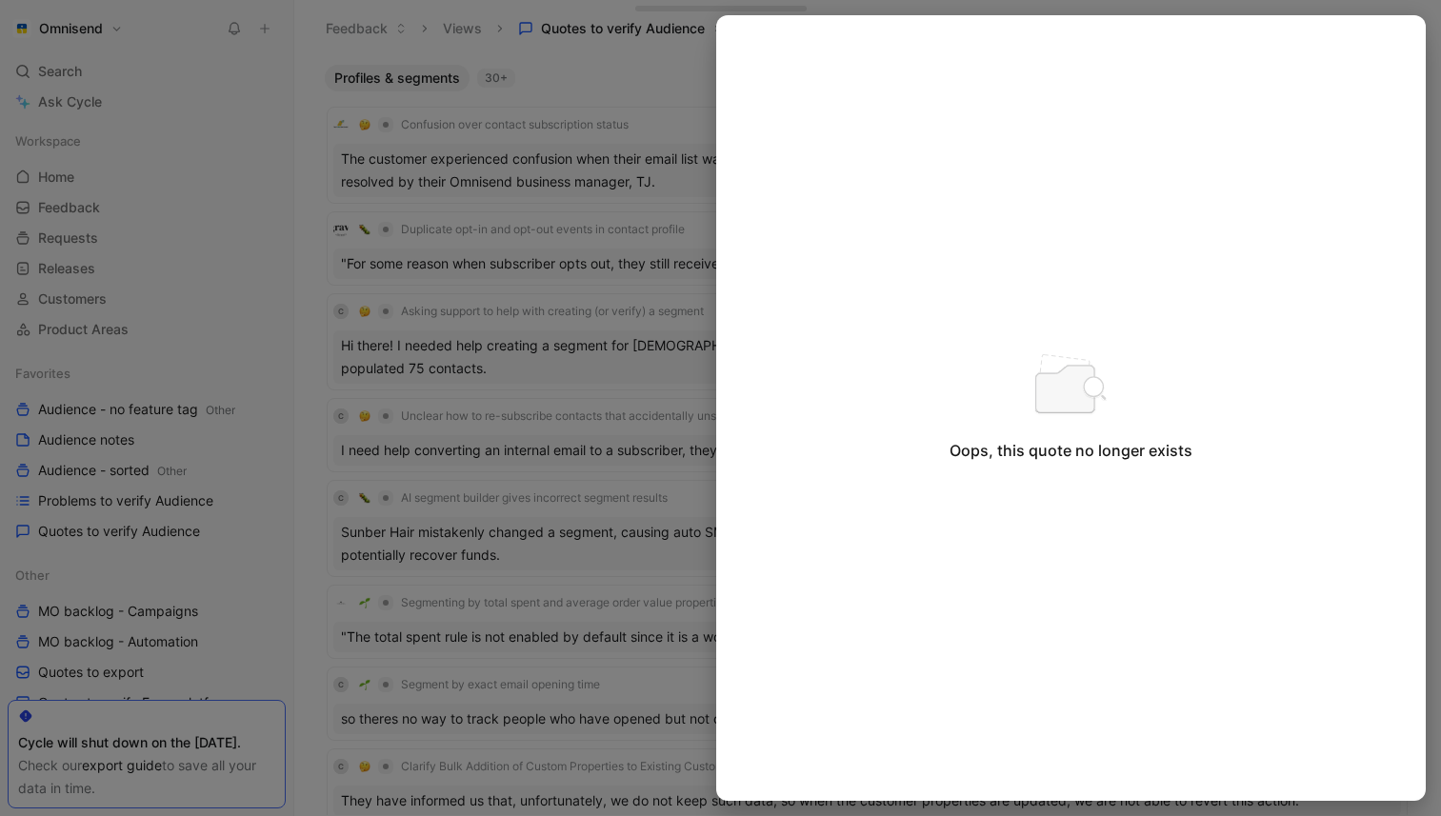
click at [667, 88] on div at bounding box center [720, 408] width 1441 height 816
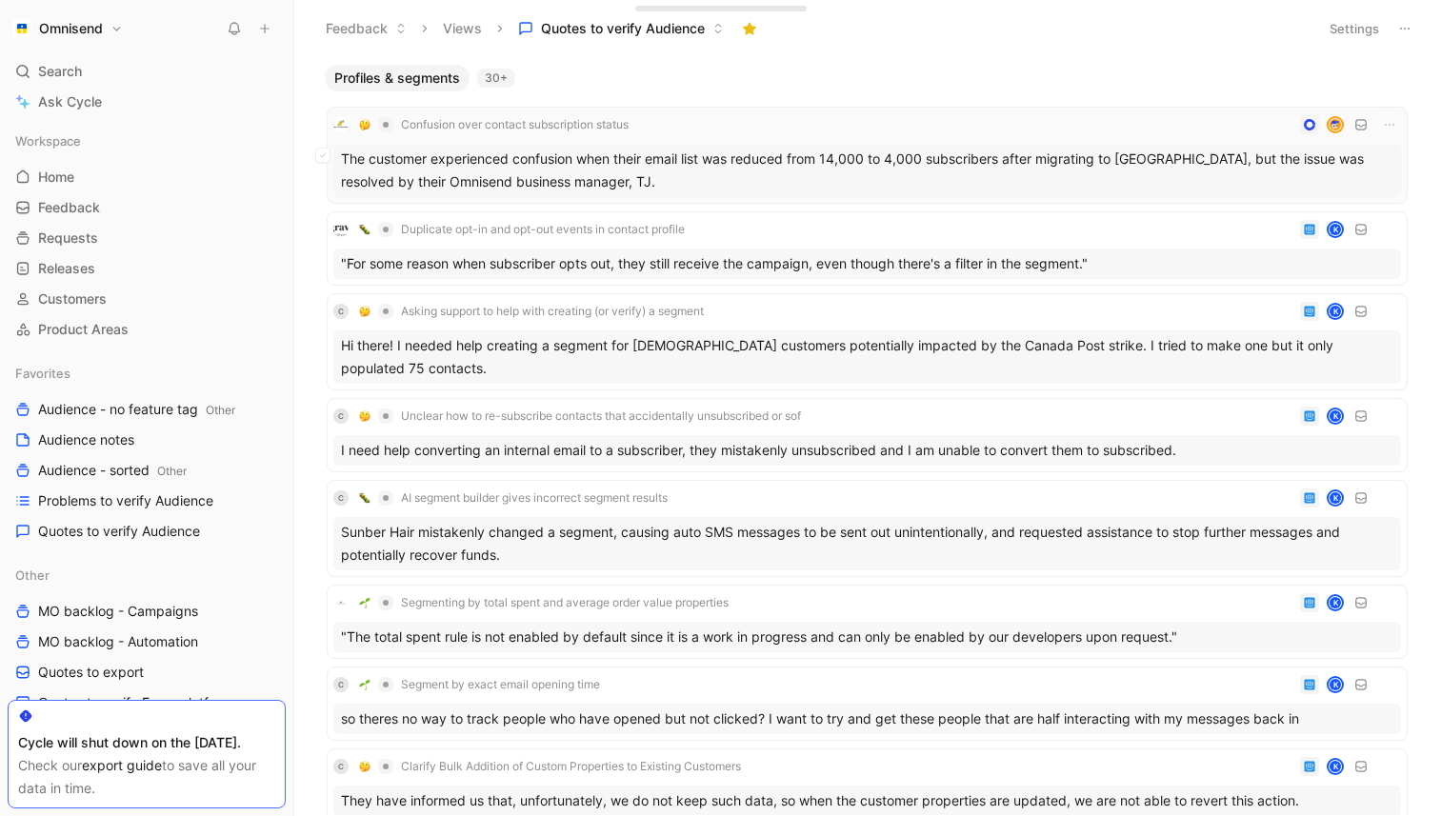
click at [793, 170] on div "The customer experienced confusion when their email list was reduced from 14,00…" at bounding box center [867, 170] width 1068 height 53
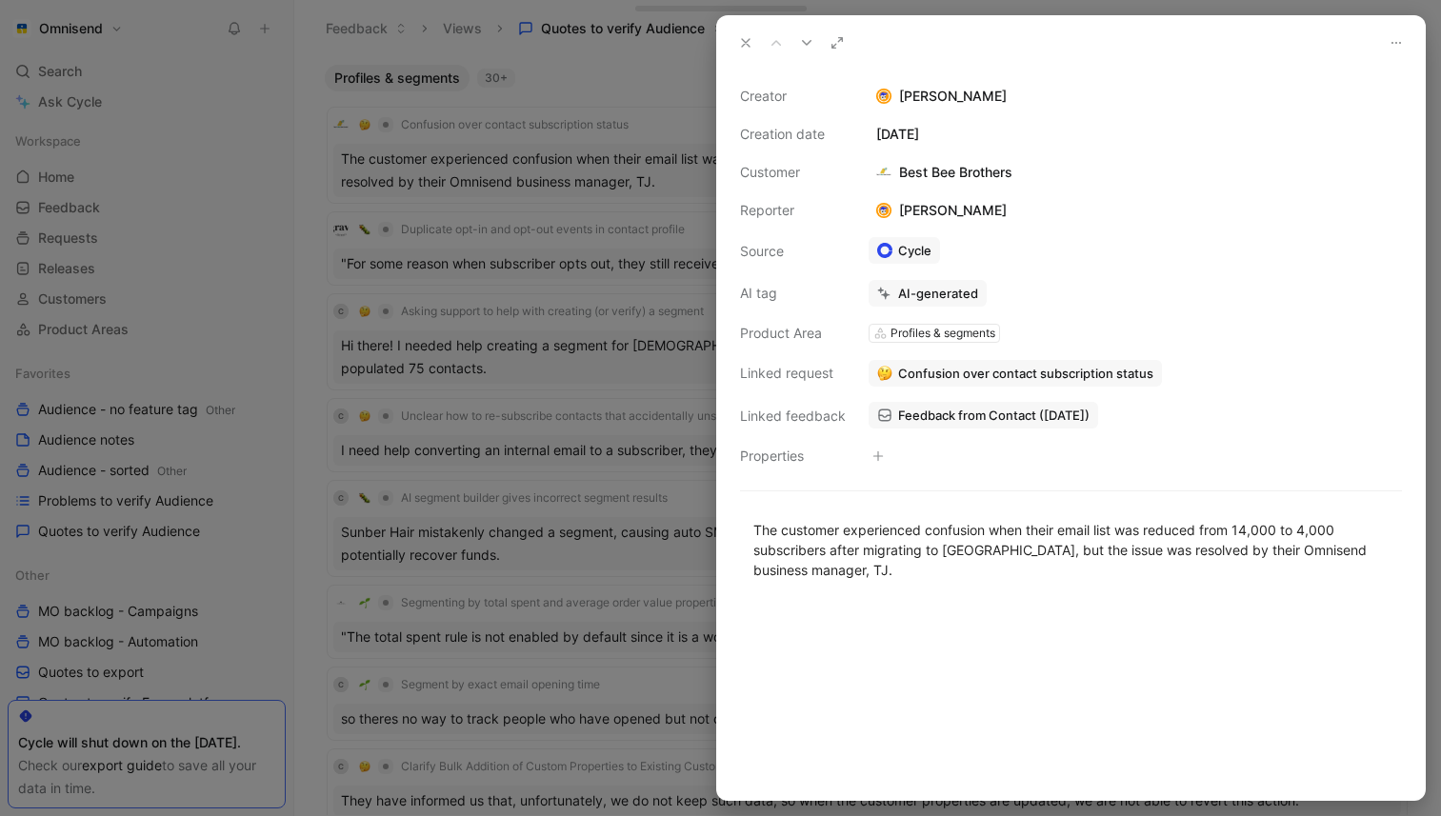
click at [1014, 413] on span "Feedback from Contact ([DATE])" at bounding box center [993, 415] width 191 height 17
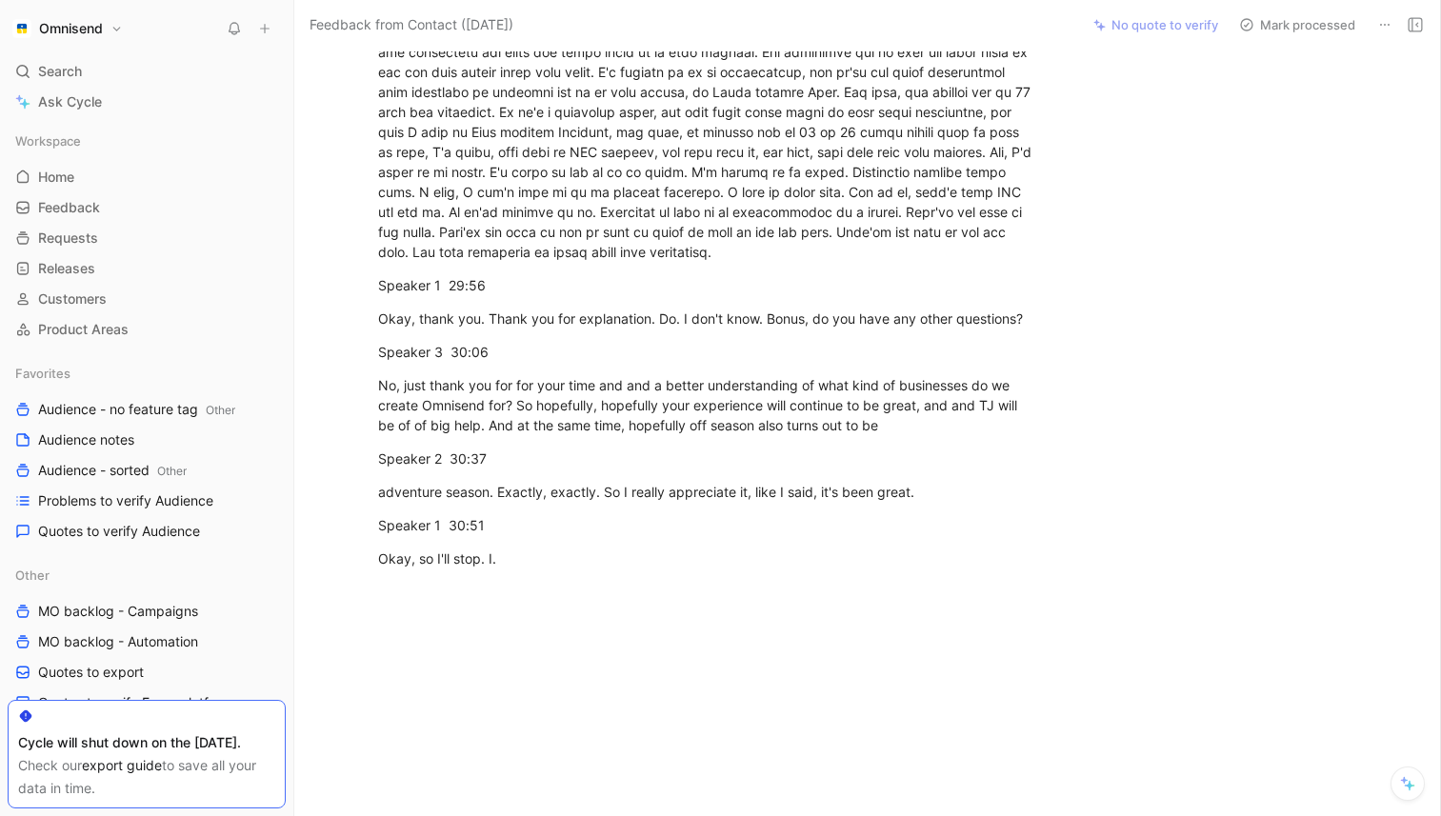
scroll to position [6206, 0]
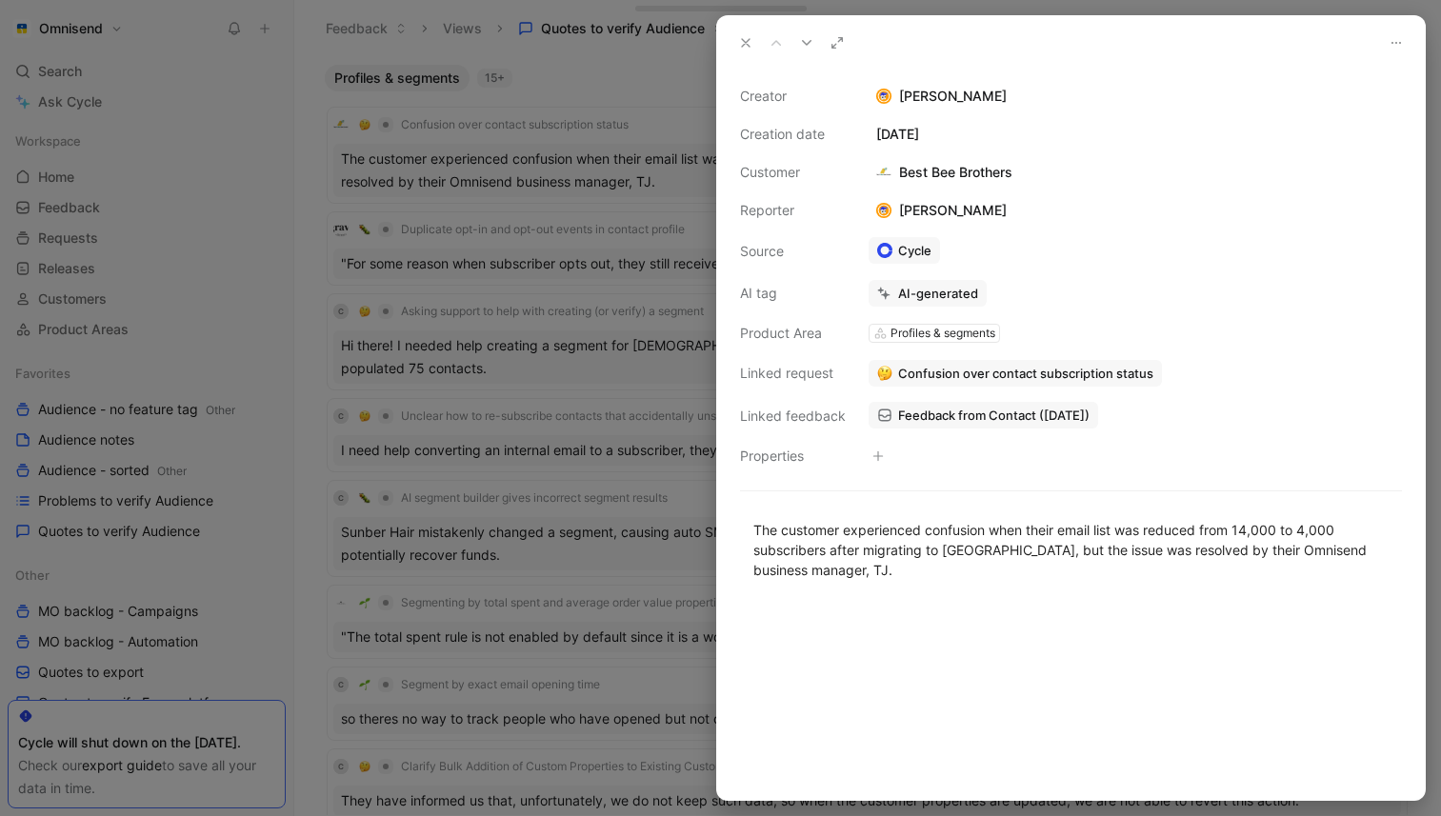
click at [586, 306] on div at bounding box center [720, 408] width 1441 height 816
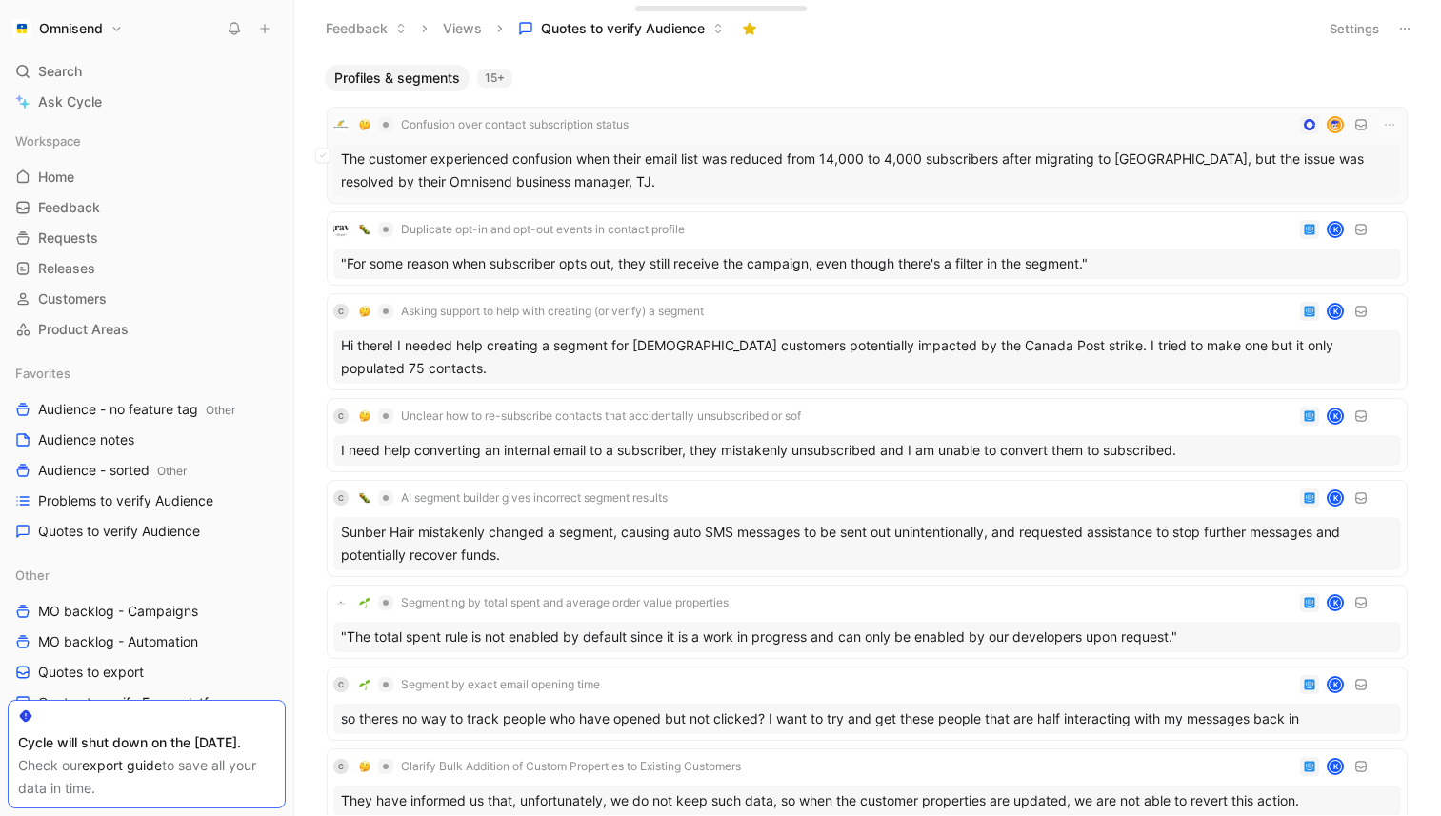
click at [1283, 173] on div "The customer experienced confusion when their email list was reduced from 14,00…" at bounding box center [867, 170] width 1068 height 53
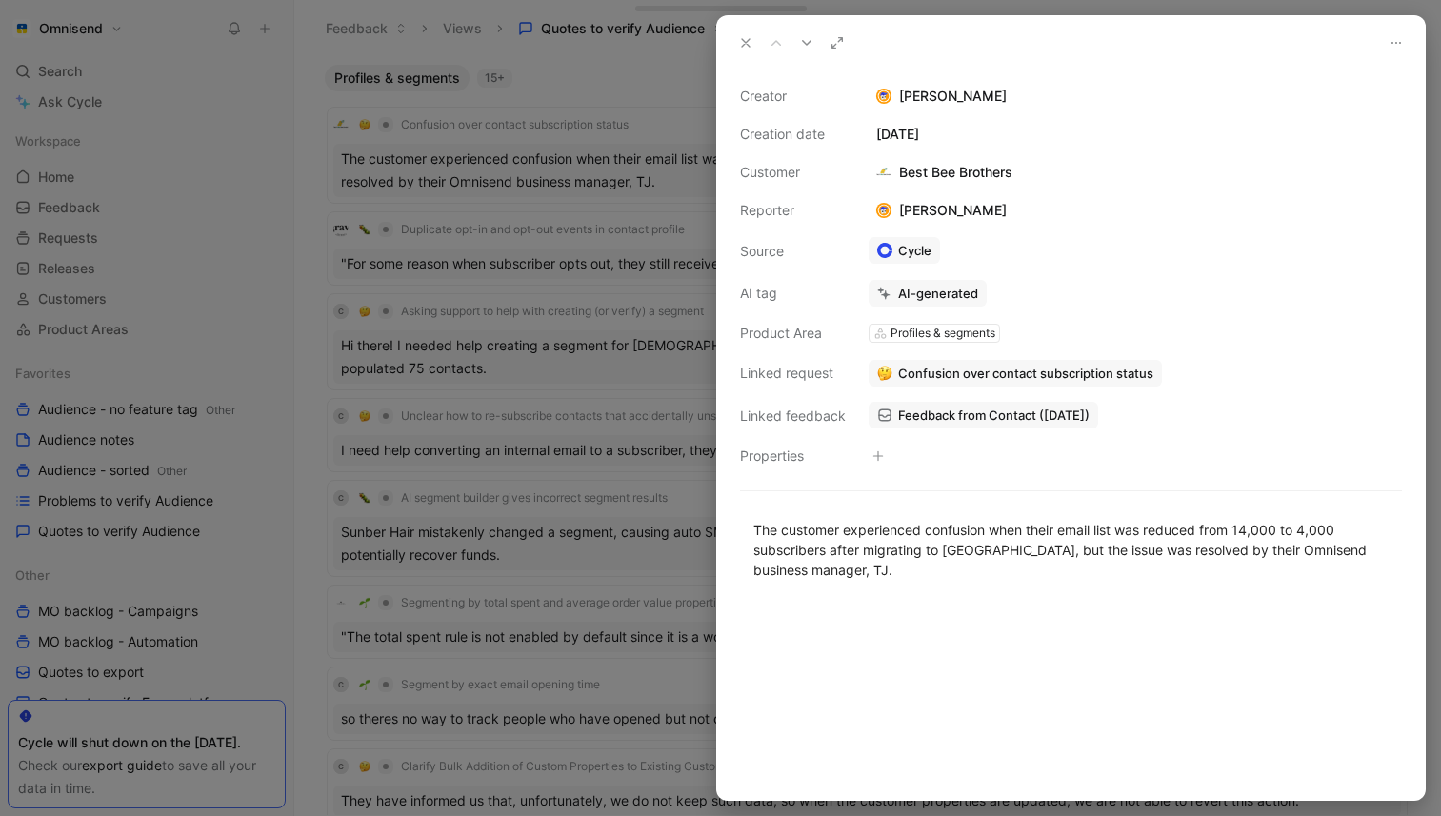
click at [622, 142] on div at bounding box center [720, 408] width 1441 height 816
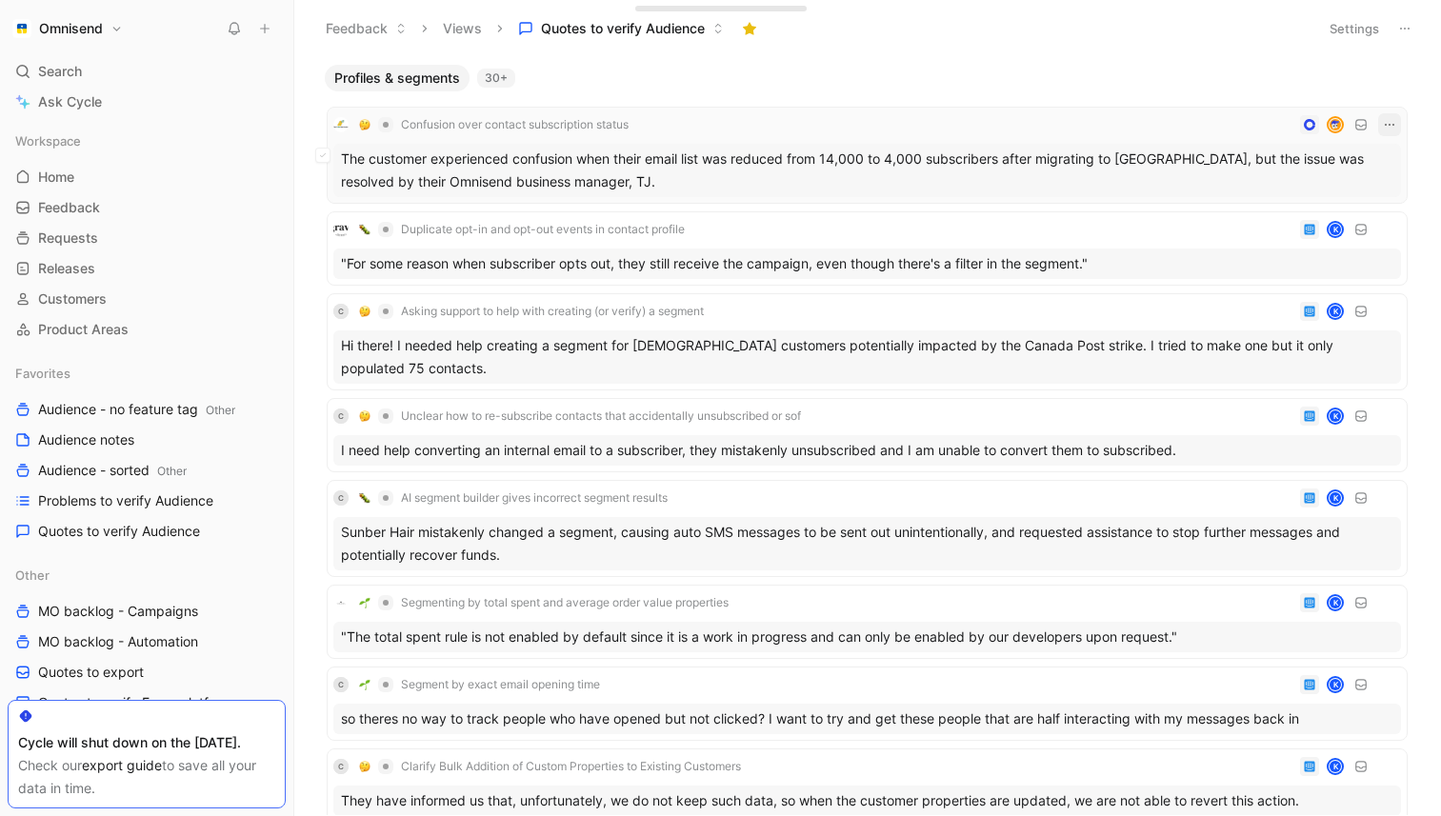
click at [1390, 124] on icon "button" at bounding box center [1390, 125] width 10 height 2
click at [1338, 214] on div "Delete" at bounding box center [1305, 219] width 173 height 23
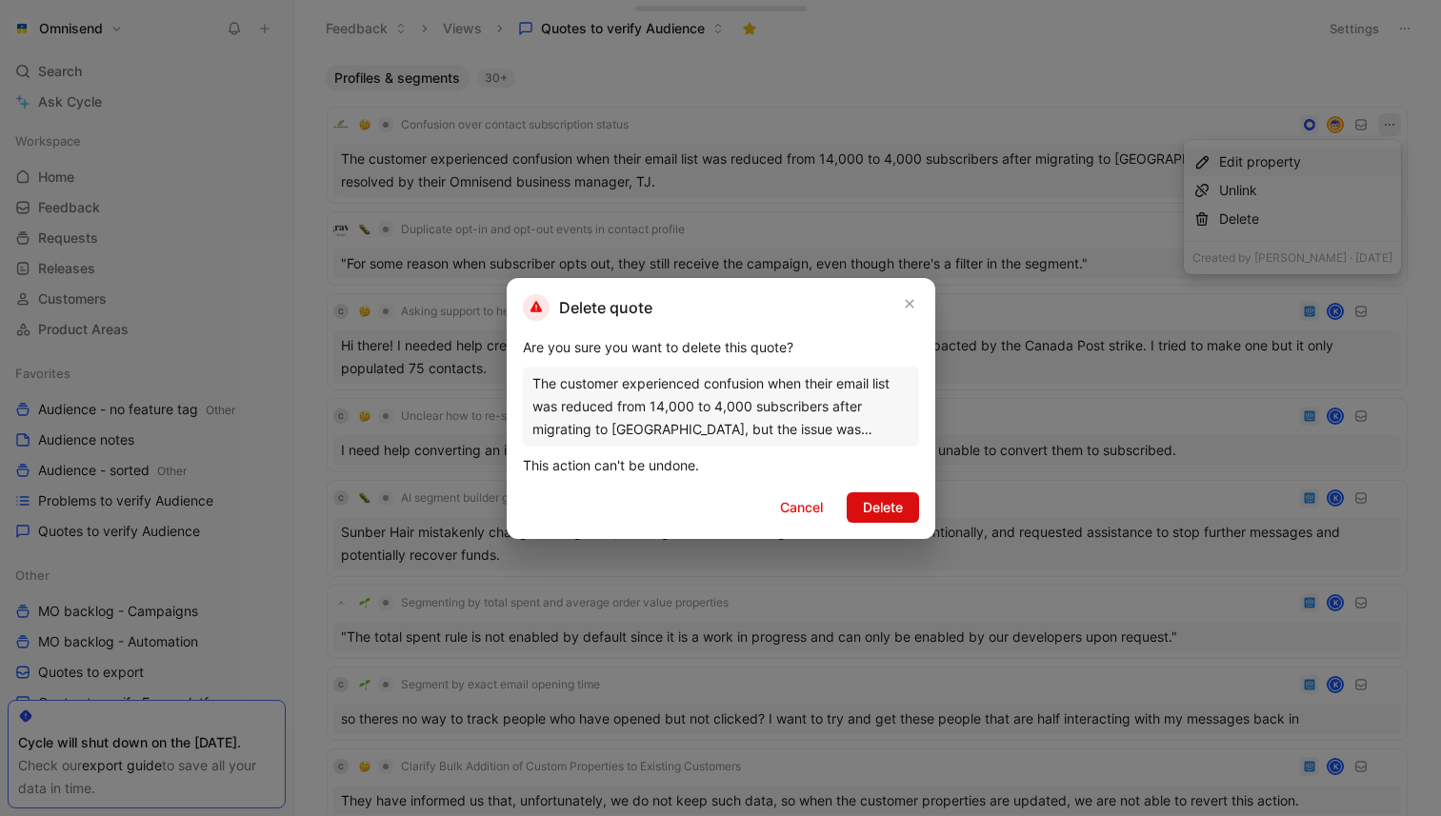
click at [883, 500] on span "Delete" at bounding box center [883, 507] width 40 height 23
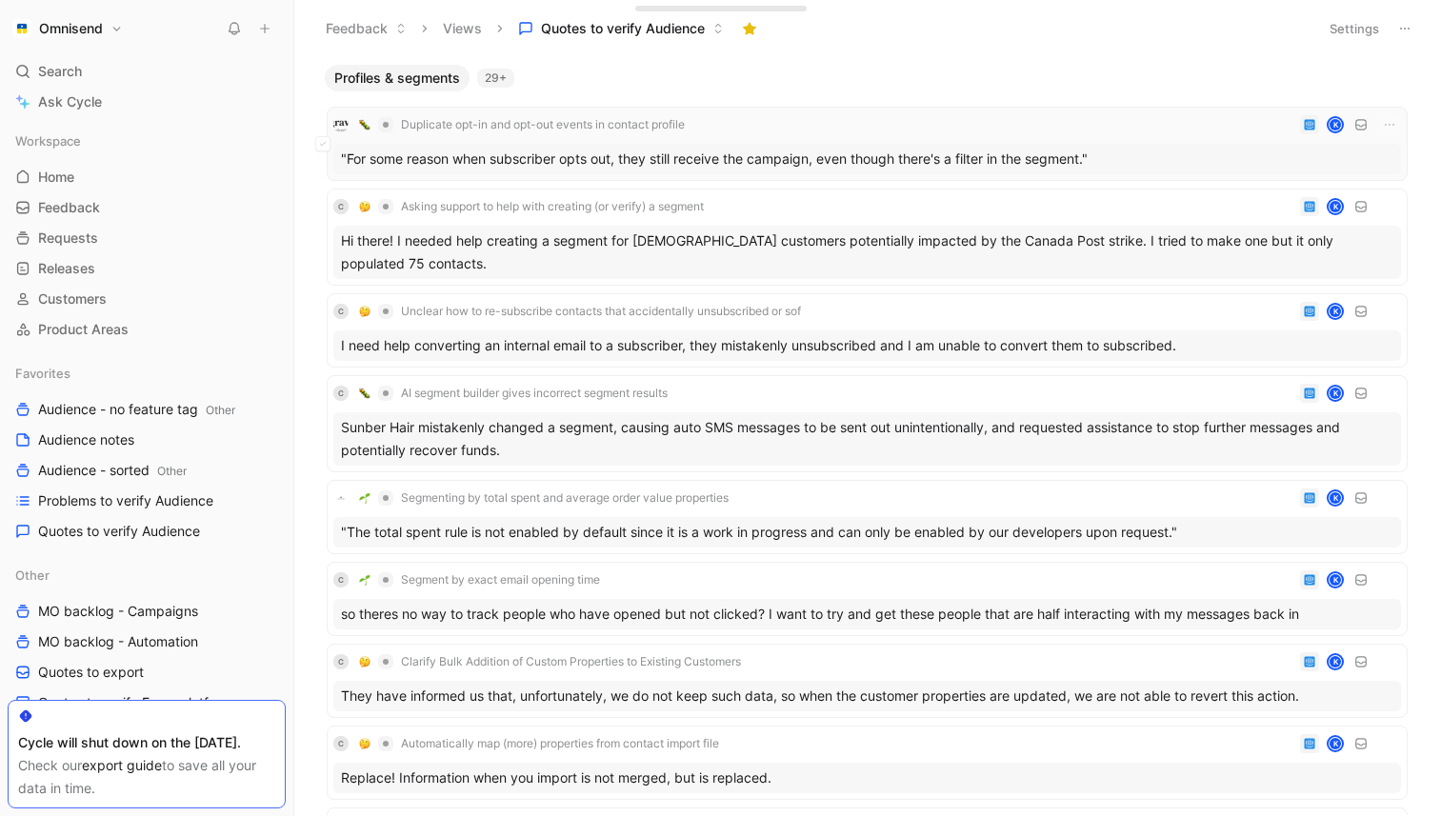
click at [803, 147] on div ""For some reason when subscriber opts out, they still receive the campaign, eve…" at bounding box center [867, 159] width 1068 height 30
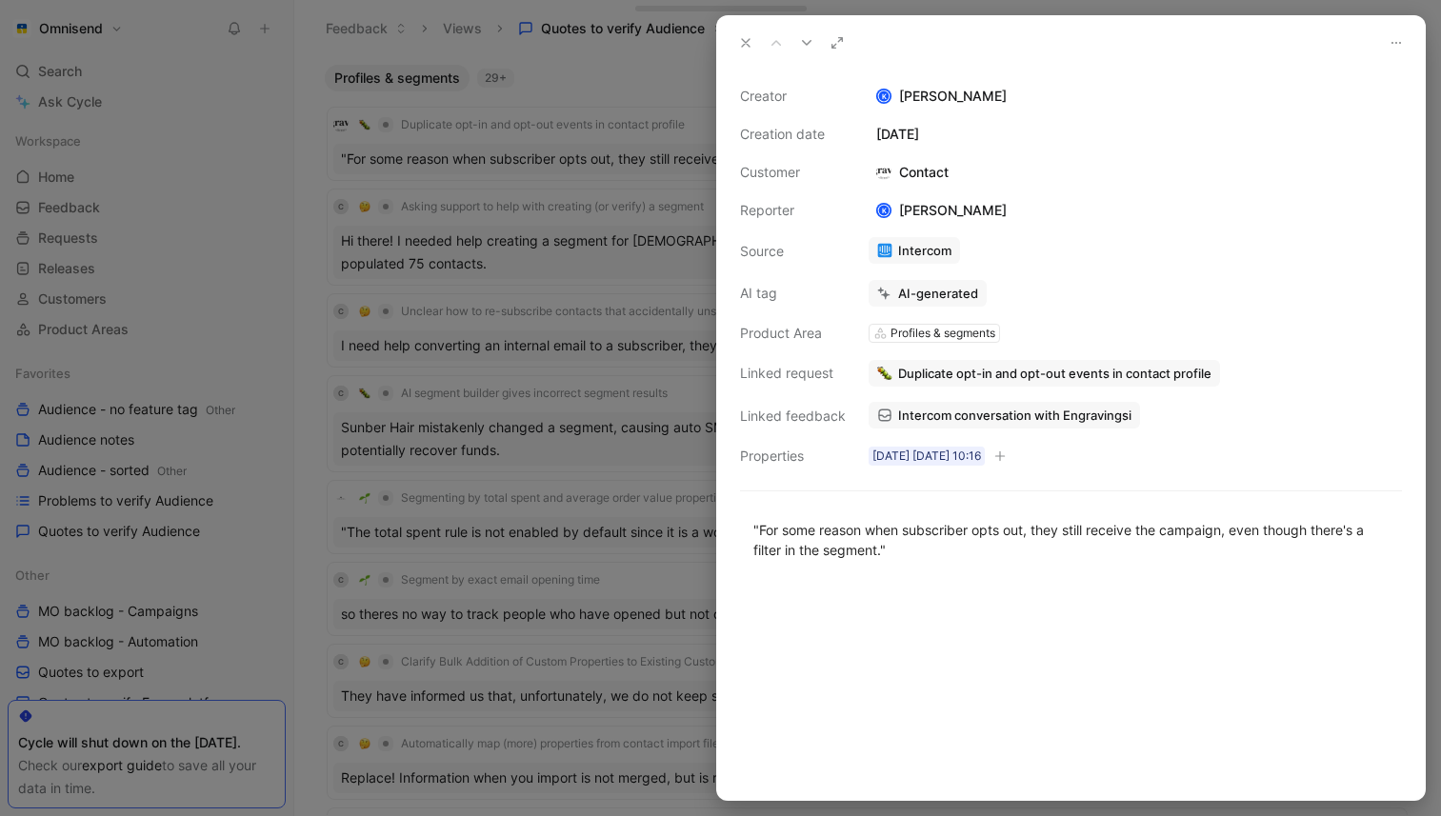
click at [1010, 375] on span "Duplicate opt-in and opt-out events in contact profile" at bounding box center [1054, 373] width 313 height 17
click at [1092, 415] on span "Intercom conversation with Engravingsi" at bounding box center [1014, 415] width 233 height 17
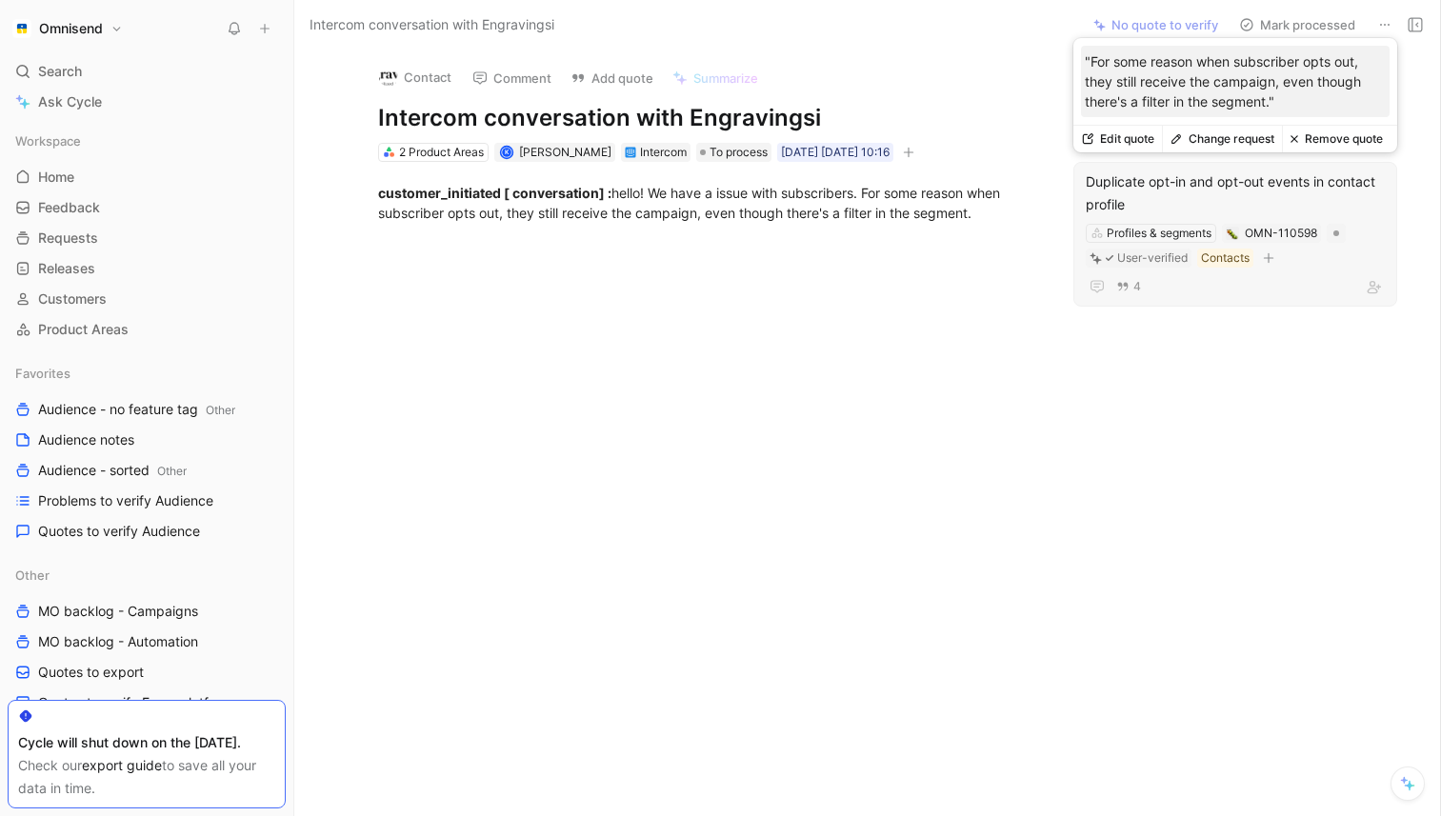
click at [1356, 138] on button "Remove quote" at bounding box center [1336, 139] width 109 height 27
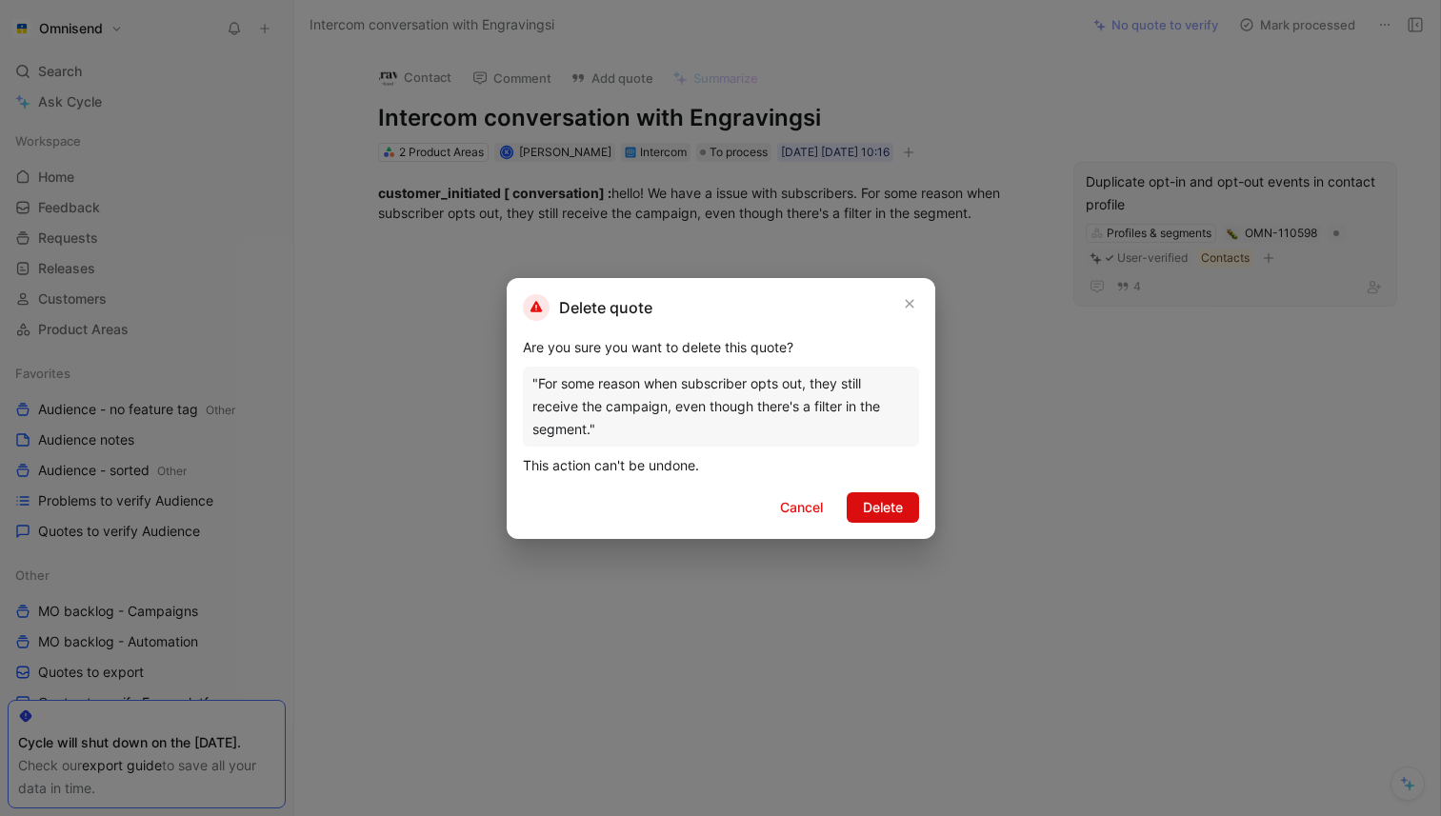
click at [892, 519] on button "Delete" at bounding box center [883, 507] width 72 height 30
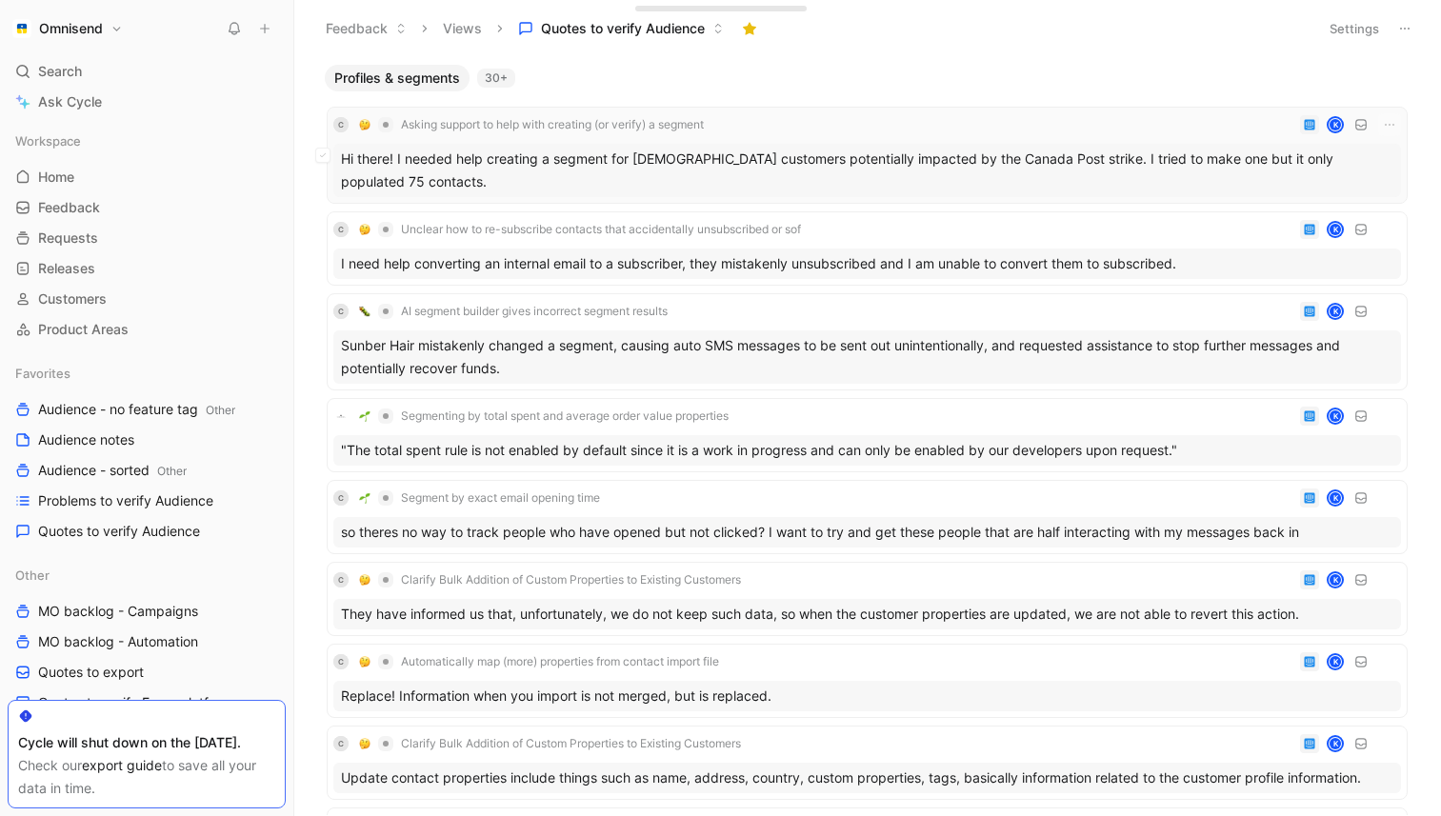
click at [1013, 145] on div "Hi there! I needed help creating a segment for [DEMOGRAPHIC_DATA] customers pot…" at bounding box center [867, 170] width 1068 height 53
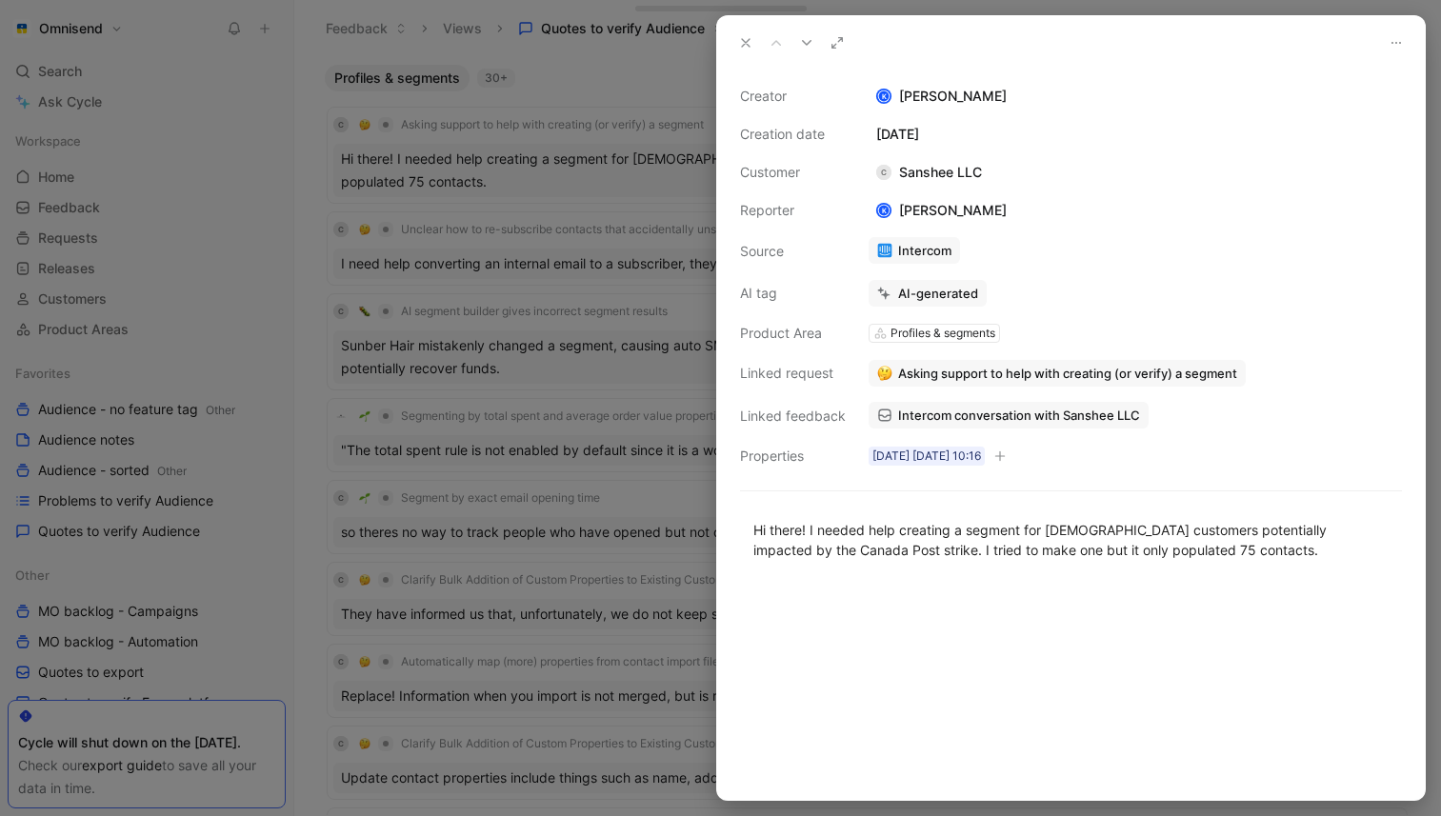
click at [957, 415] on span "Intercom conversation with Sanshee LLC" at bounding box center [1019, 415] width 242 height 17
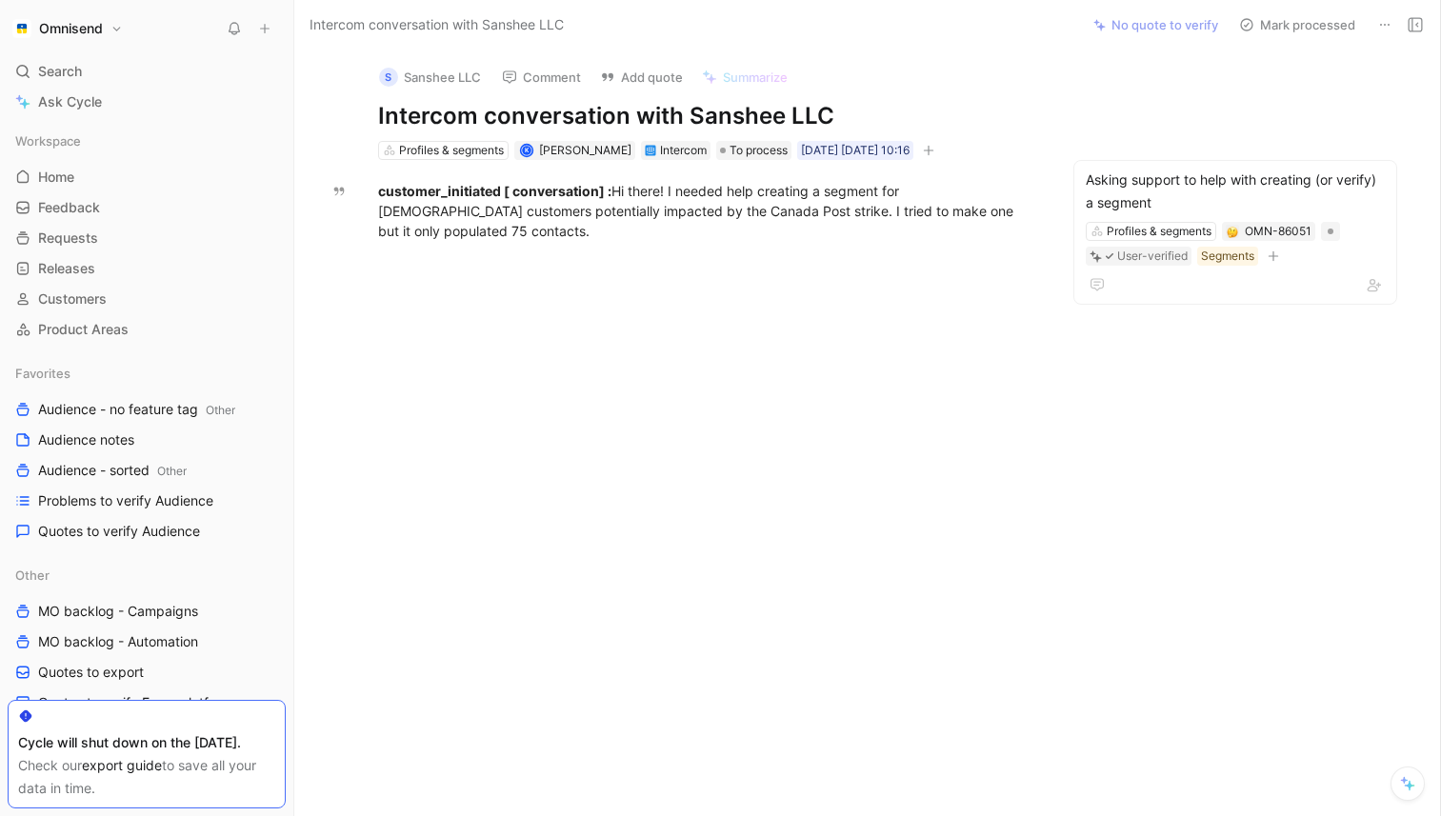
click at [772, 400] on div at bounding box center [707, 464] width 746 height 245
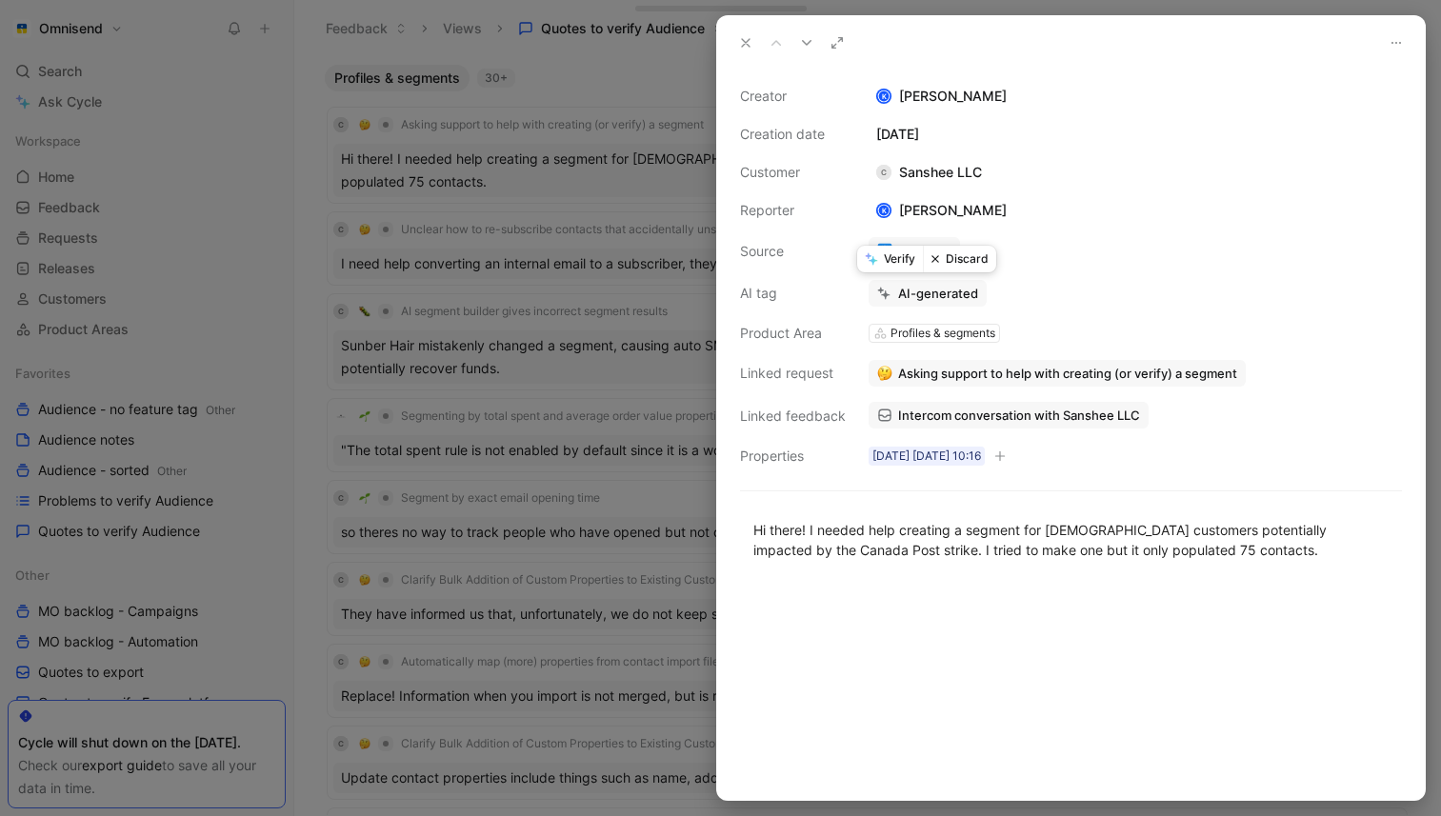
click at [886, 262] on button "Verify" at bounding box center [890, 259] width 66 height 27
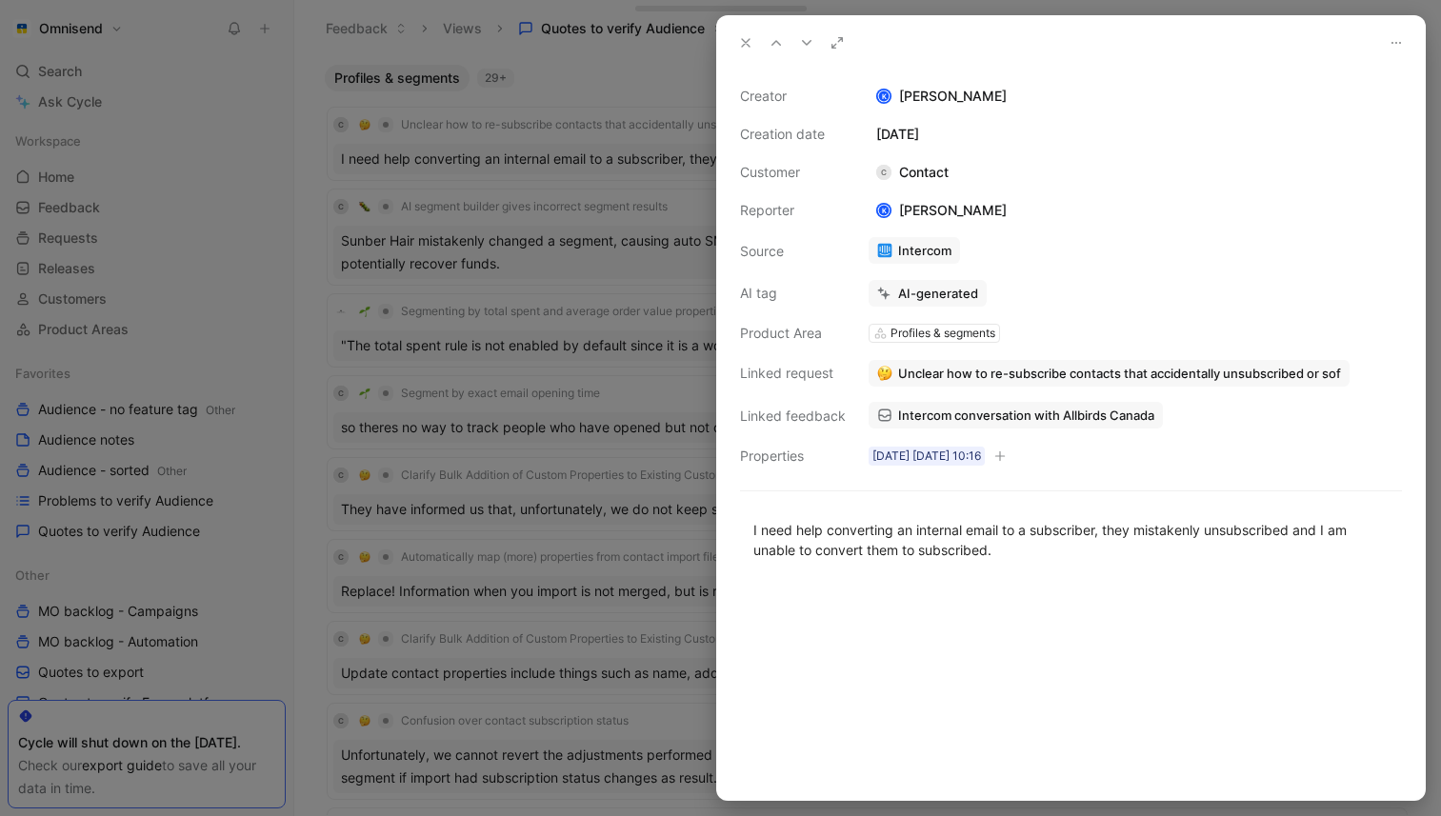
click at [744, 37] on icon at bounding box center [745, 42] width 15 height 15
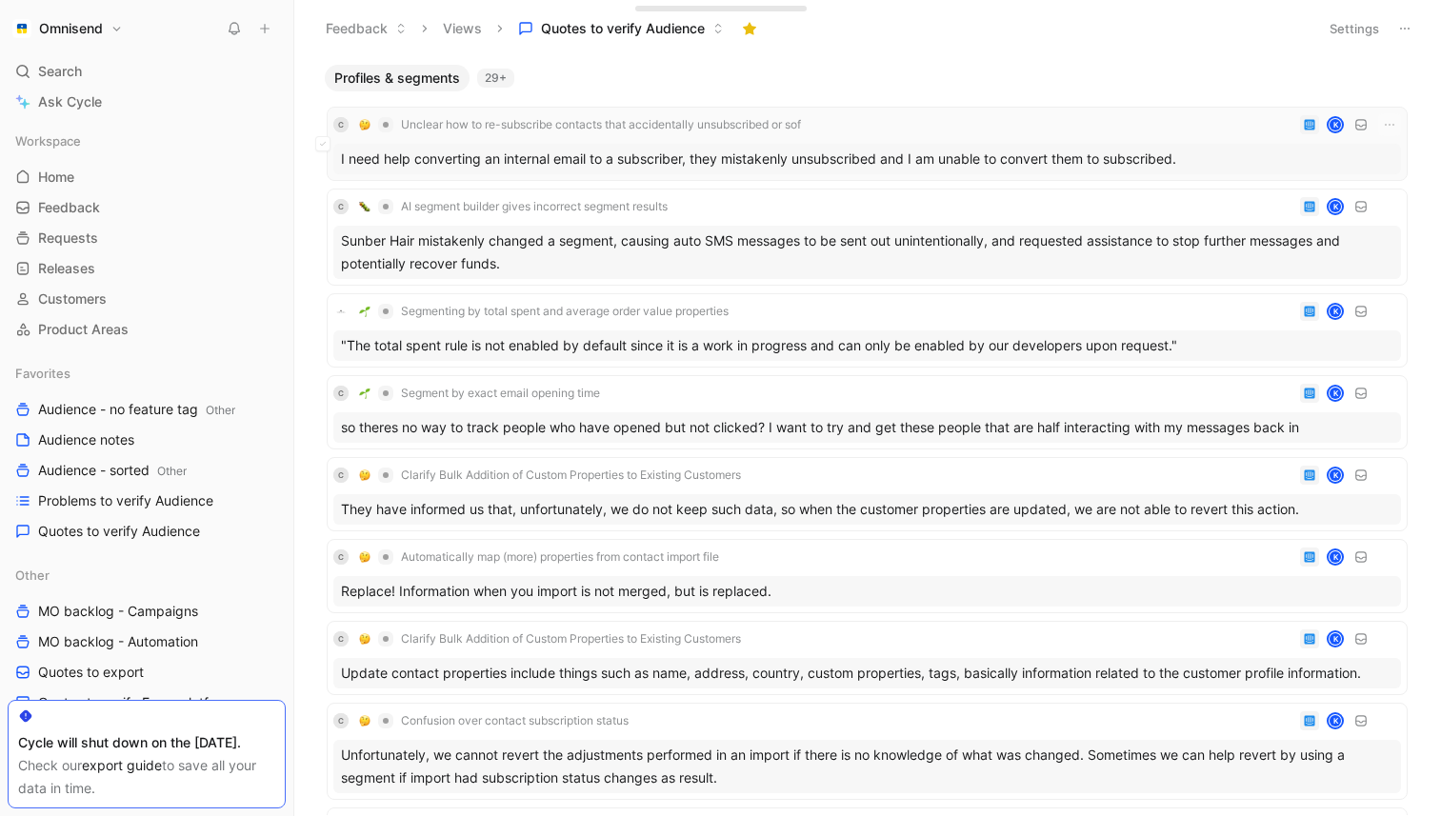
click at [787, 158] on div "I need help converting an internal email to a subscriber, they mistakenly unsub…" at bounding box center [867, 159] width 1068 height 30
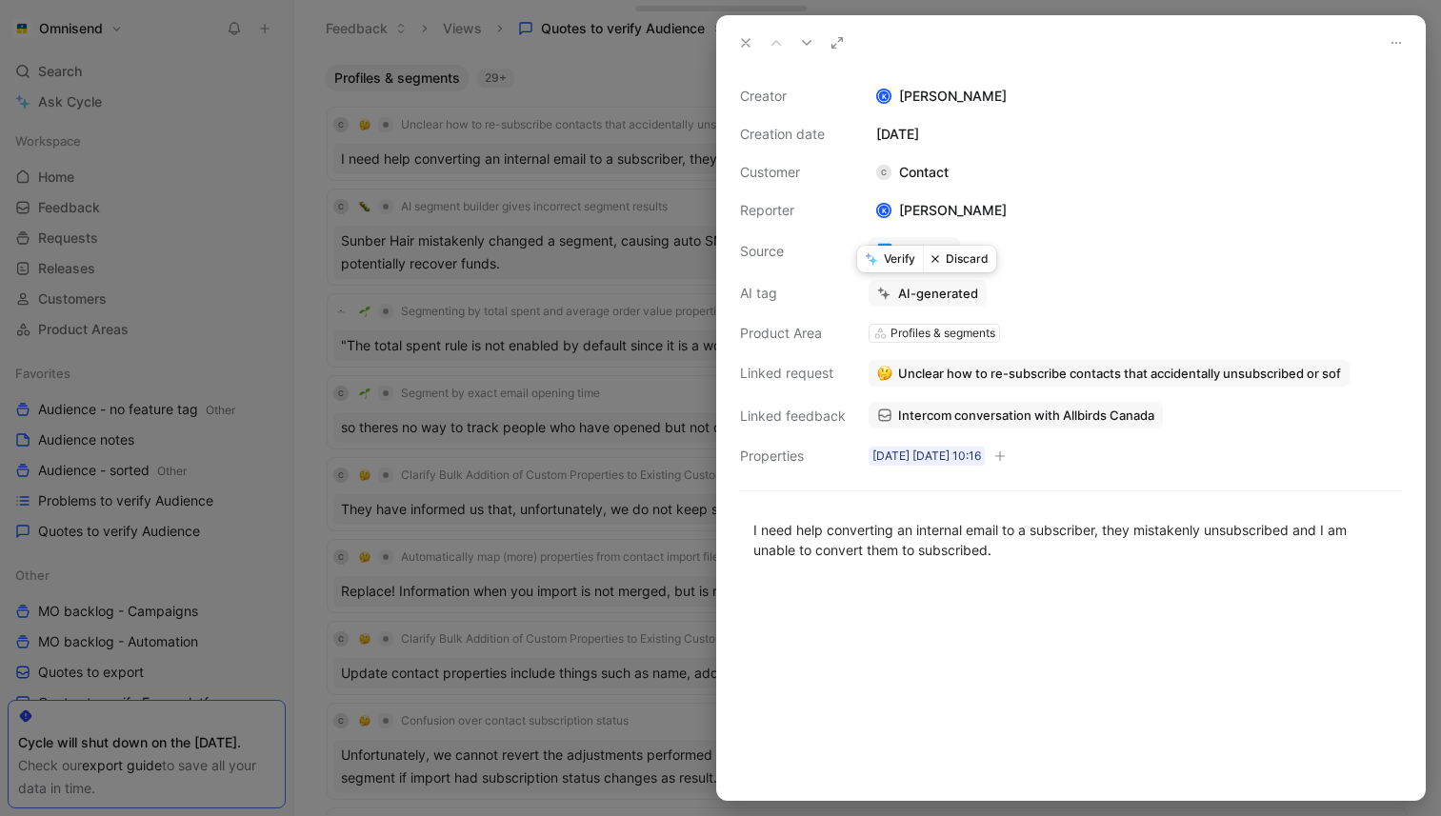
click at [898, 260] on button "Verify" at bounding box center [890, 259] width 66 height 27
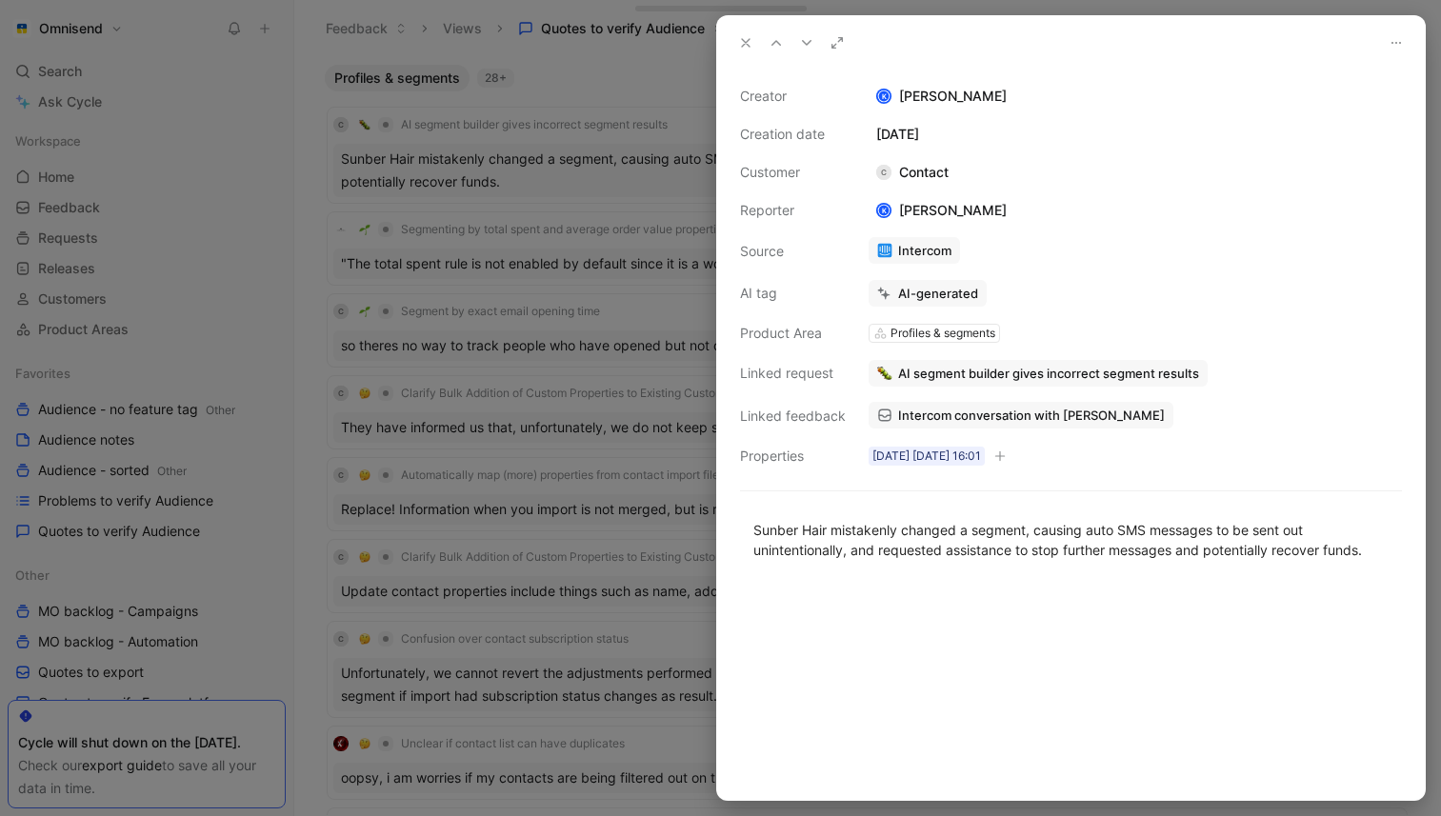
click at [583, 228] on div at bounding box center [720, 408] width 1441 height 816
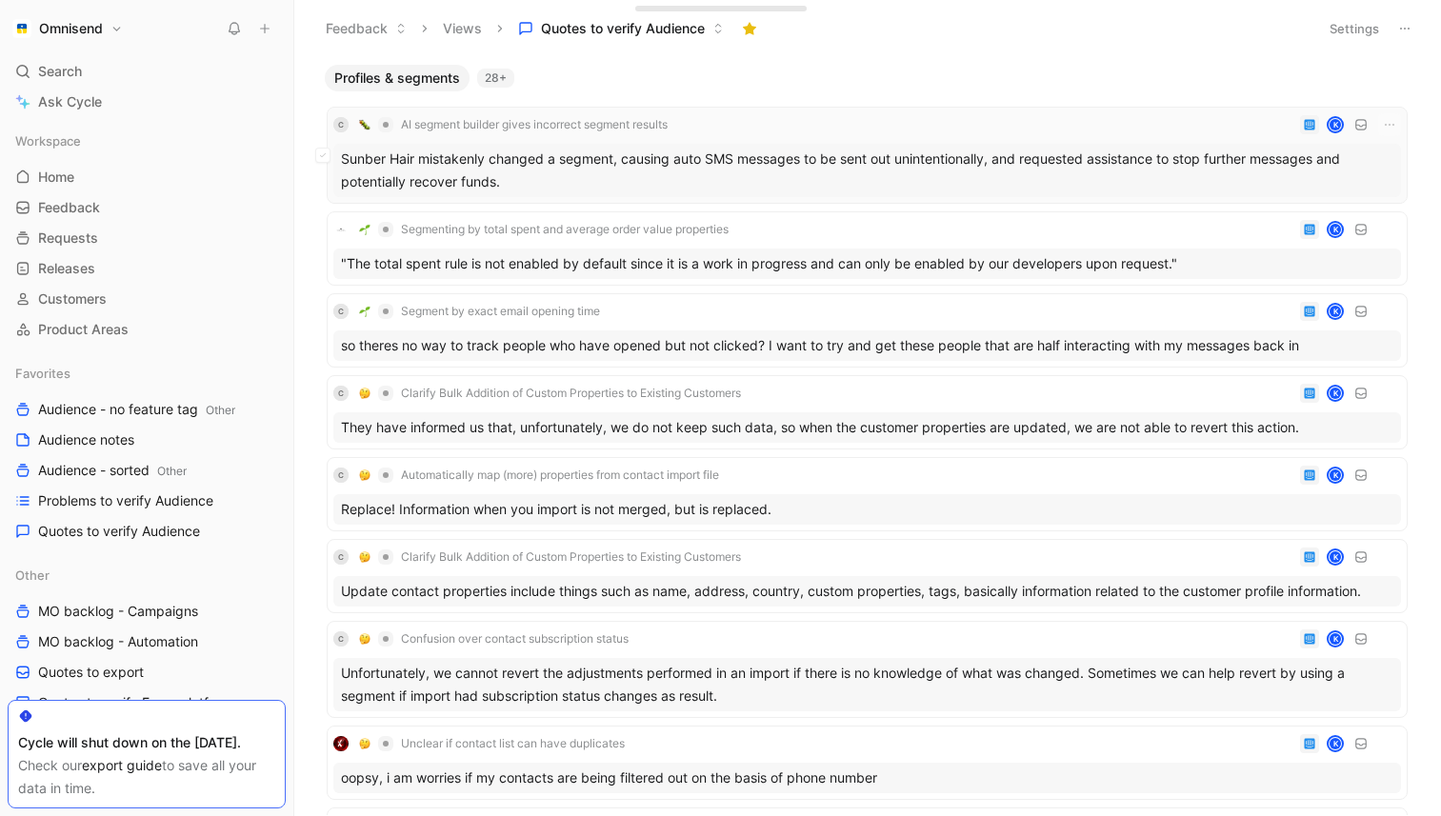
click at [648, 164] on div "Sunber Hair mistakenly changed a segment, causing auto SMS messages to be sent …" at bounding box center [867, 170] width 1068 height 53
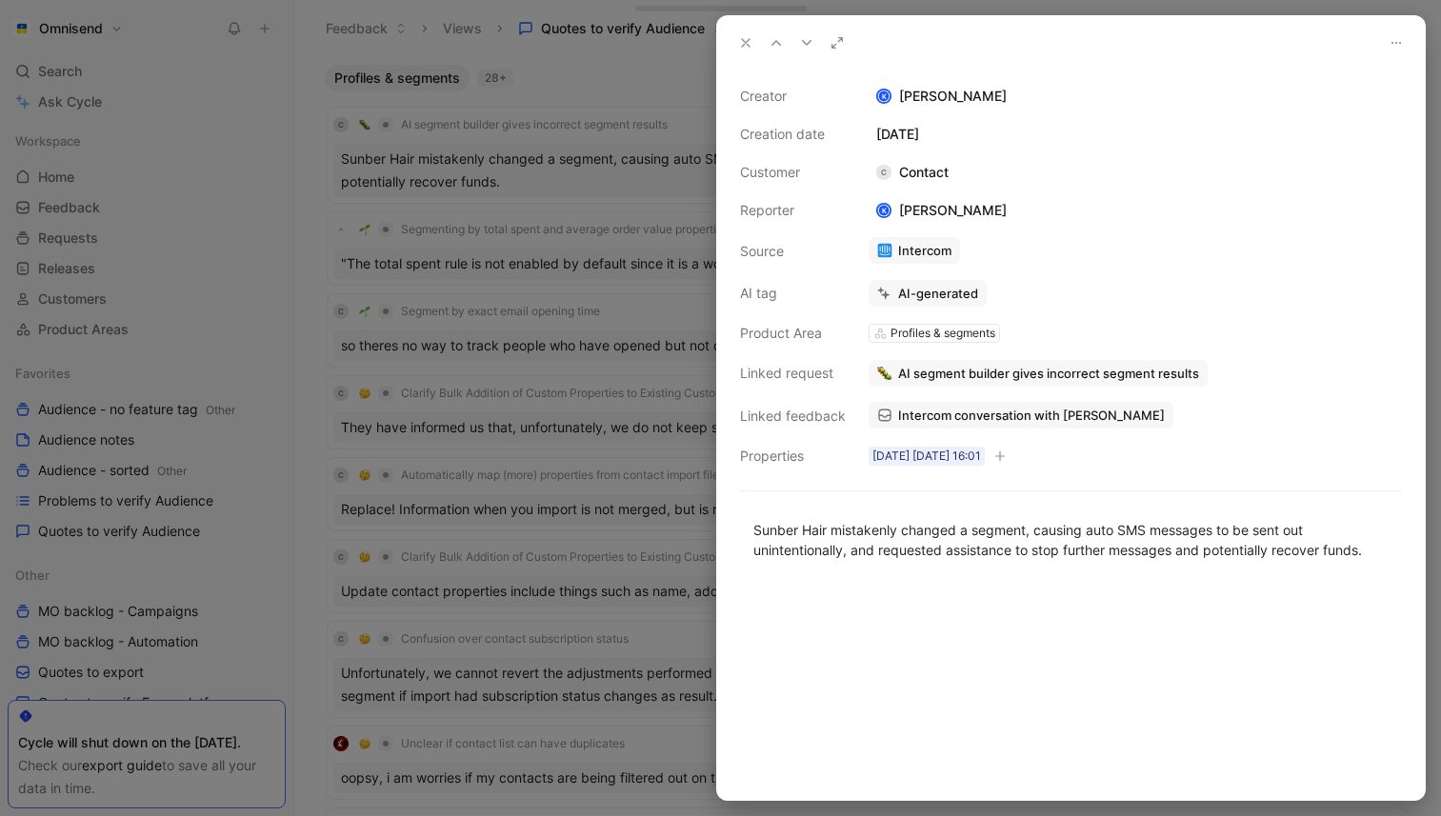
click at [1394, 48] on icon at bounding box center [1396, 42] width 15 height 15
click at [1340, 118] on div "Delete quote" at bounding box center [1357, 110] width 90 height 23
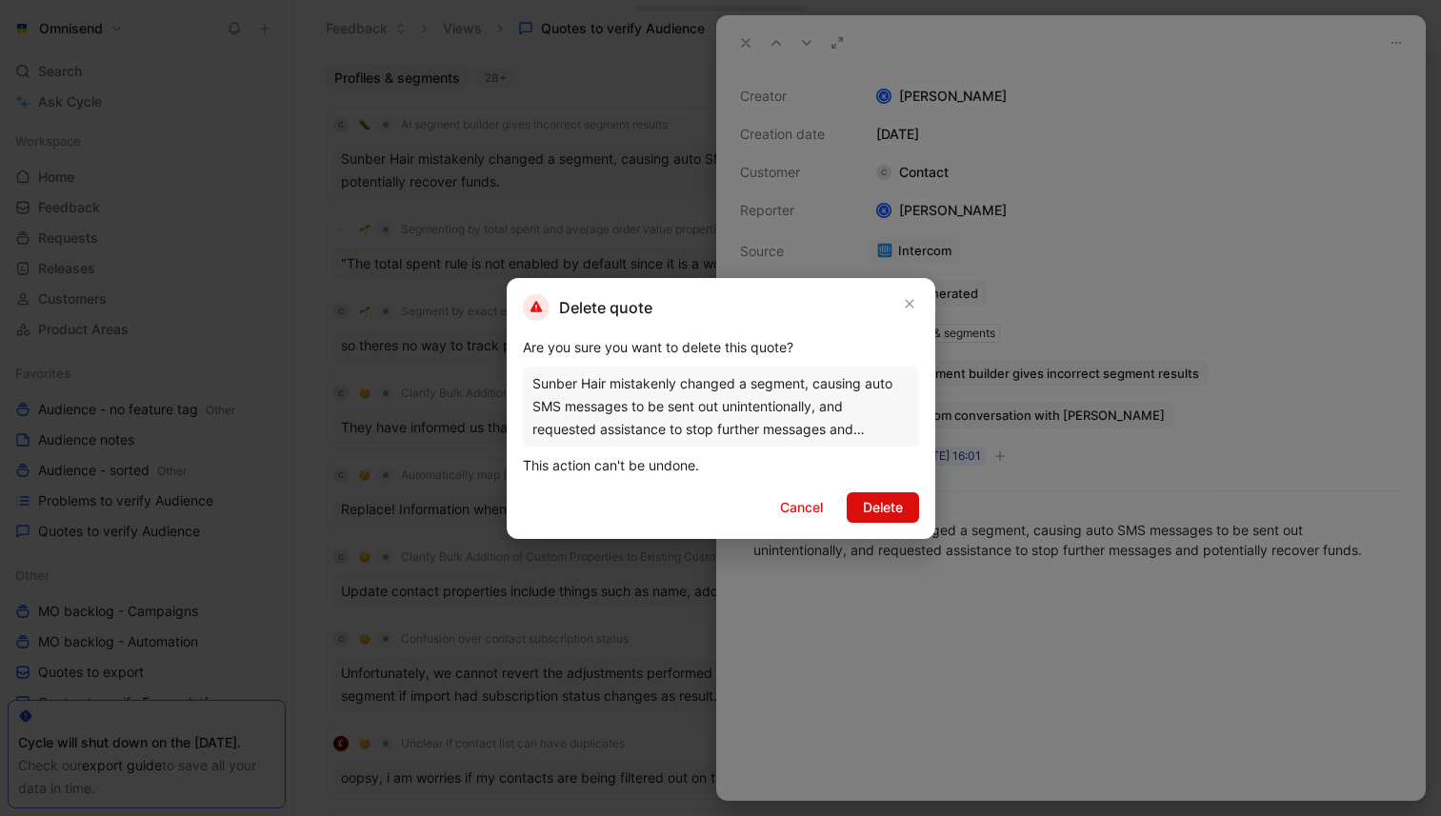
click at [880, 496] on span "Delete" at bounding box center [883, 507] width 40 height 23
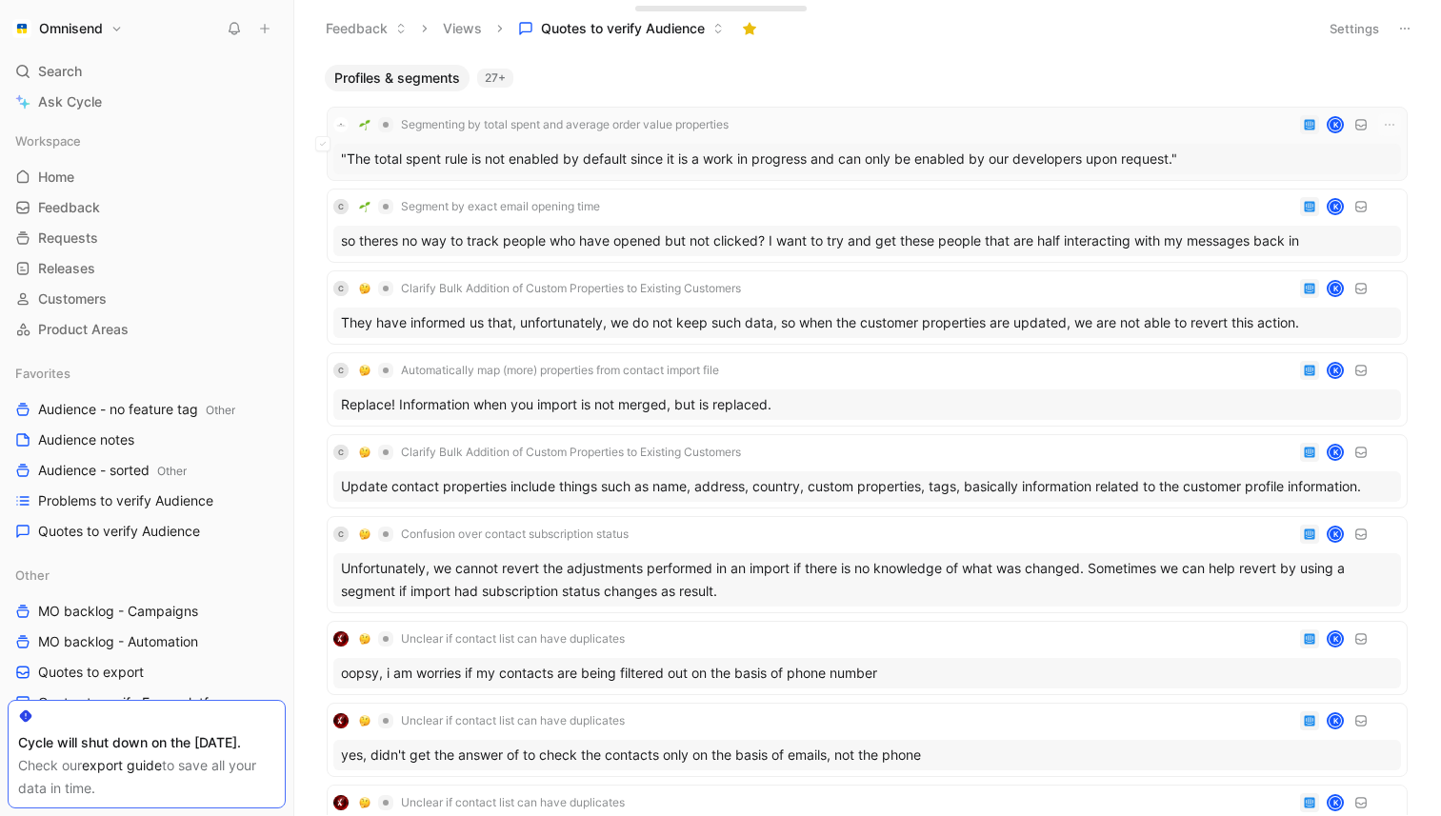
click at [830, 155] on div ""The total spent rule is not enabled by default since it is a work in progress …" at bounding box center [867, 159] width 1068 height 30
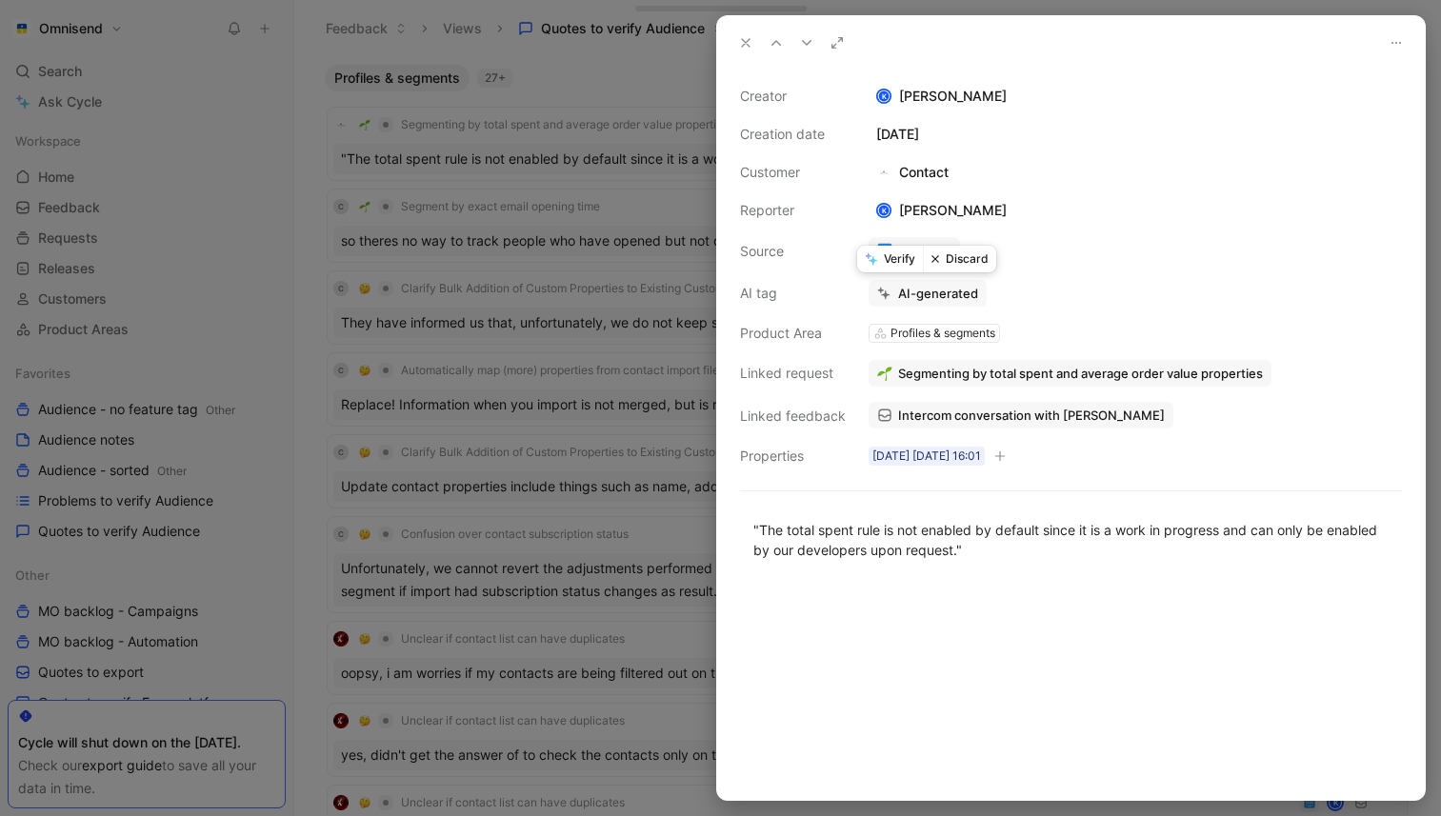
click at [897, 260] on button "Verify" at bounding box center [890, 259] width 66 height 27
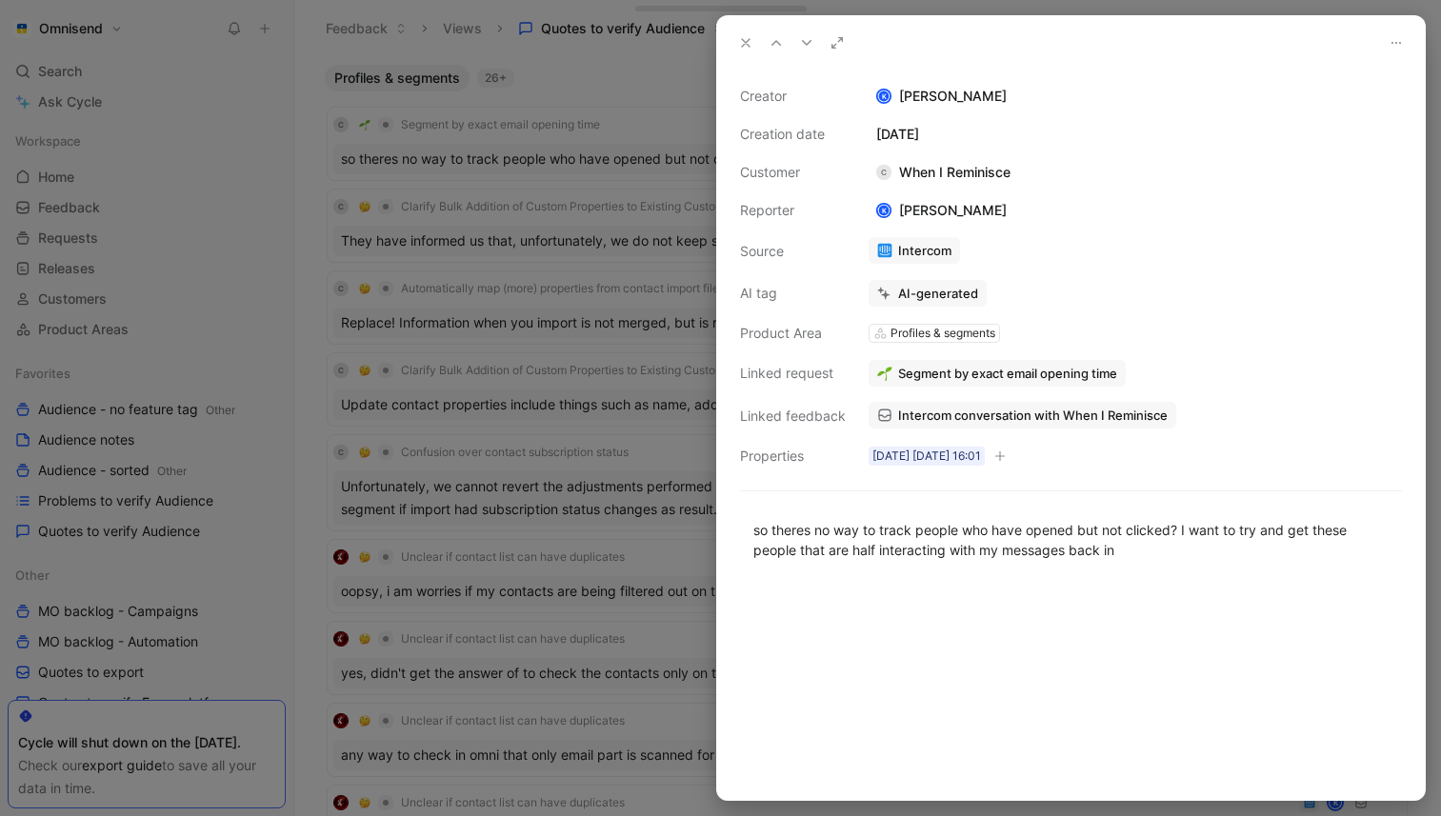
click at [736, 46] on button at bounding box center [745, 43] width 27 height 27
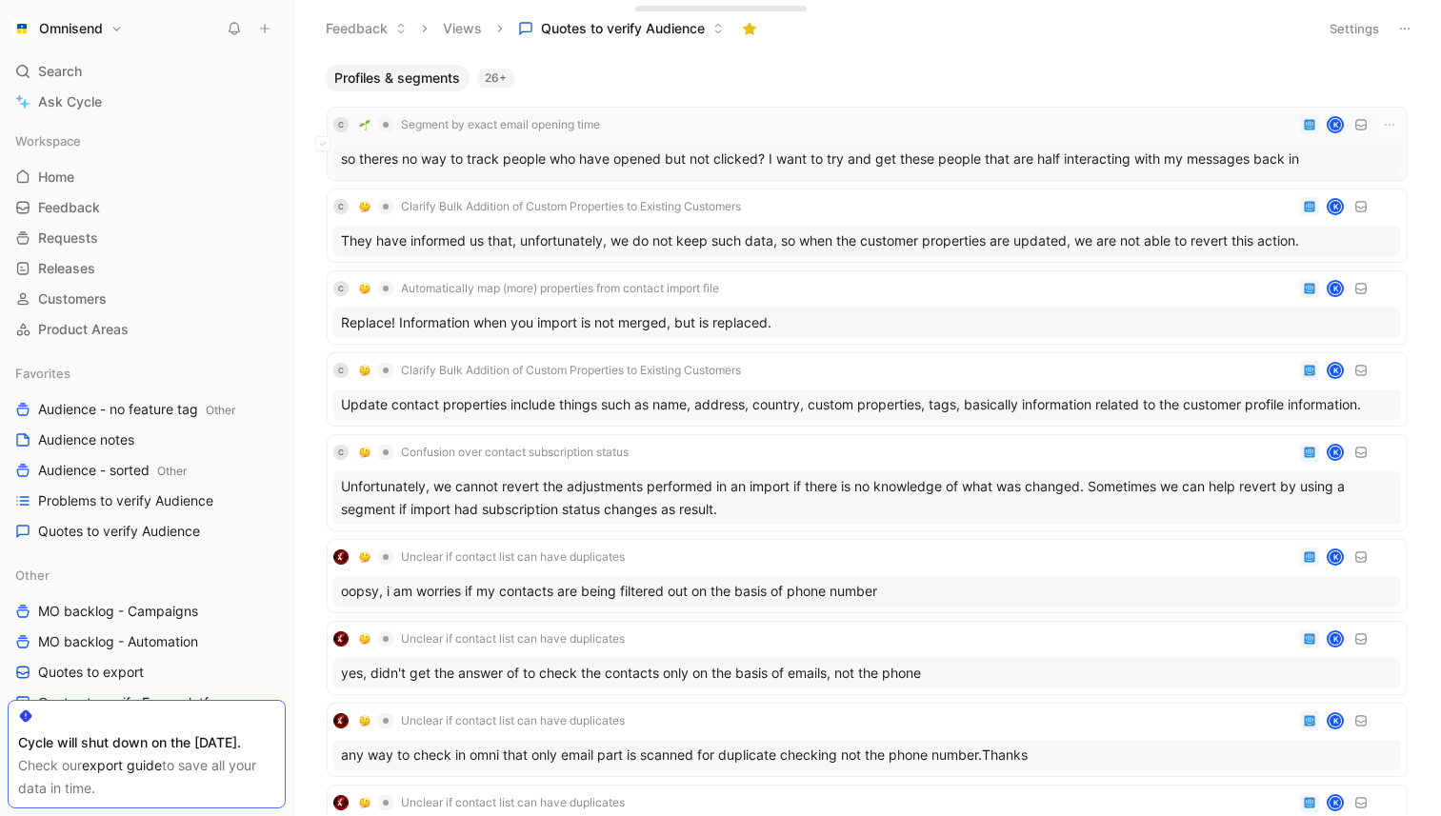
click at [728, 149] on div "so theres no way to track people who have opened but not clicked? I want to try…" at bounding box center [867, 159] width 1068 height 30
